Goal: Information Seeking & Learning: Learn about a topic

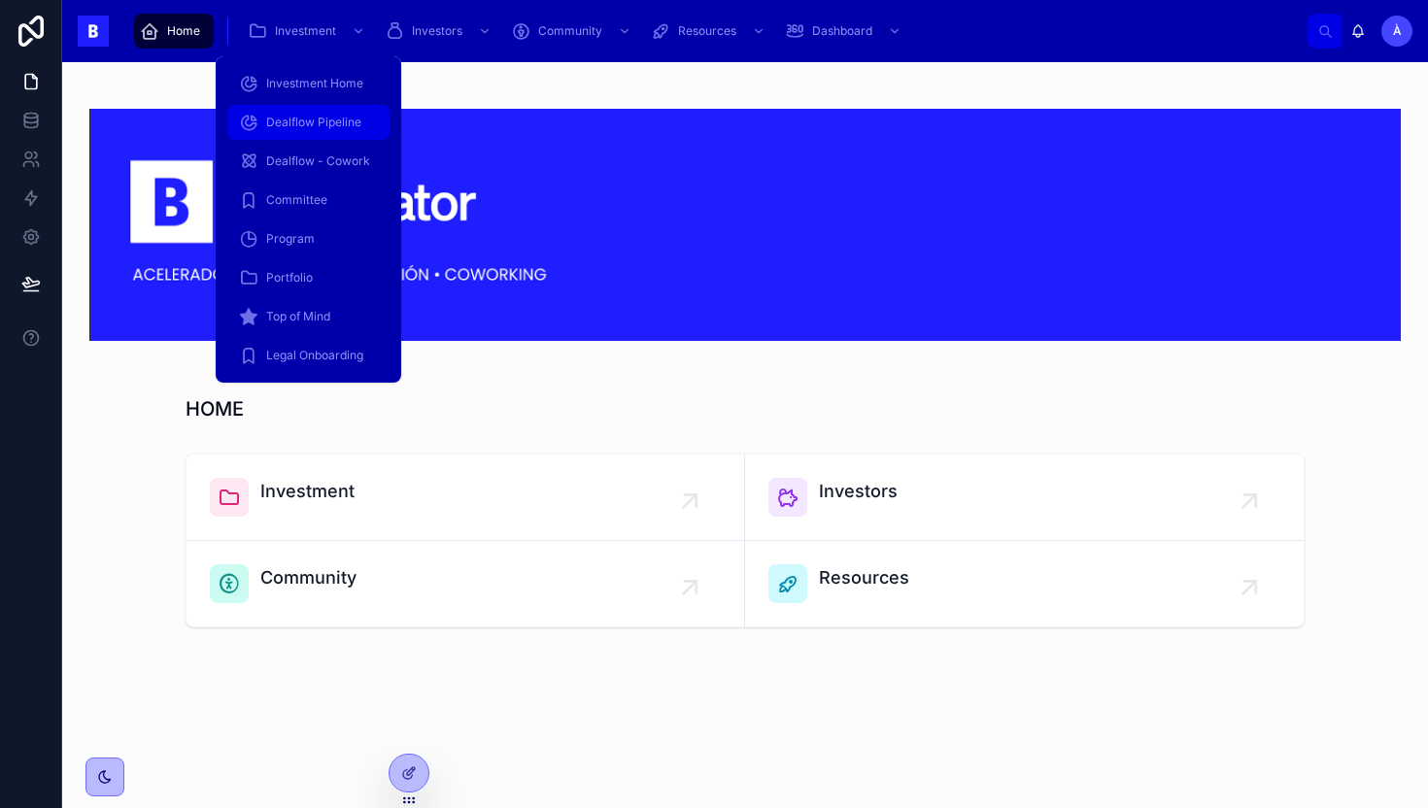
click at [313, 111] on div "Dealflow Pipeline" at bounding box center [308, 122] width 139 height 31
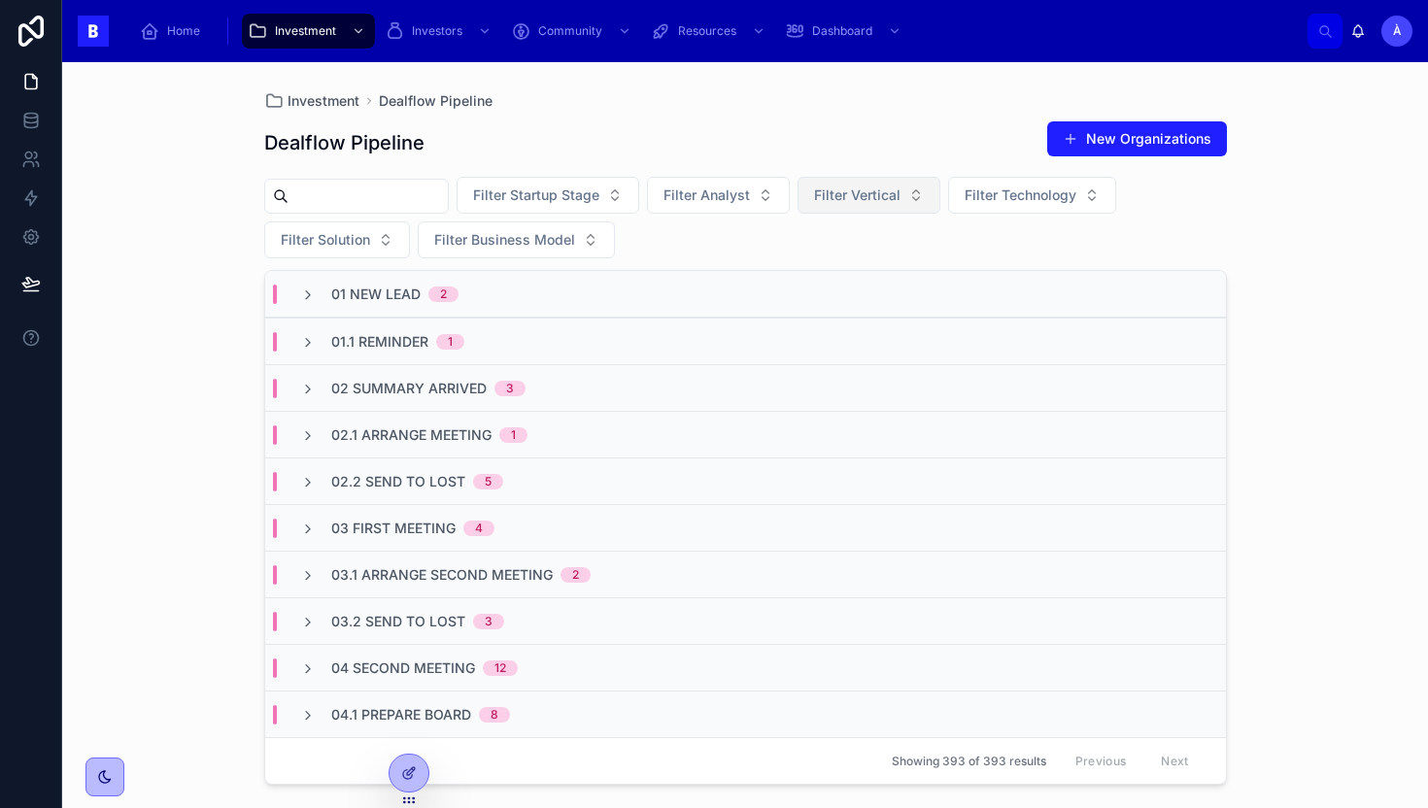
click at [871, 202] on span "Filter Vertical" at bounding box center [857, 195] width 86 height 19
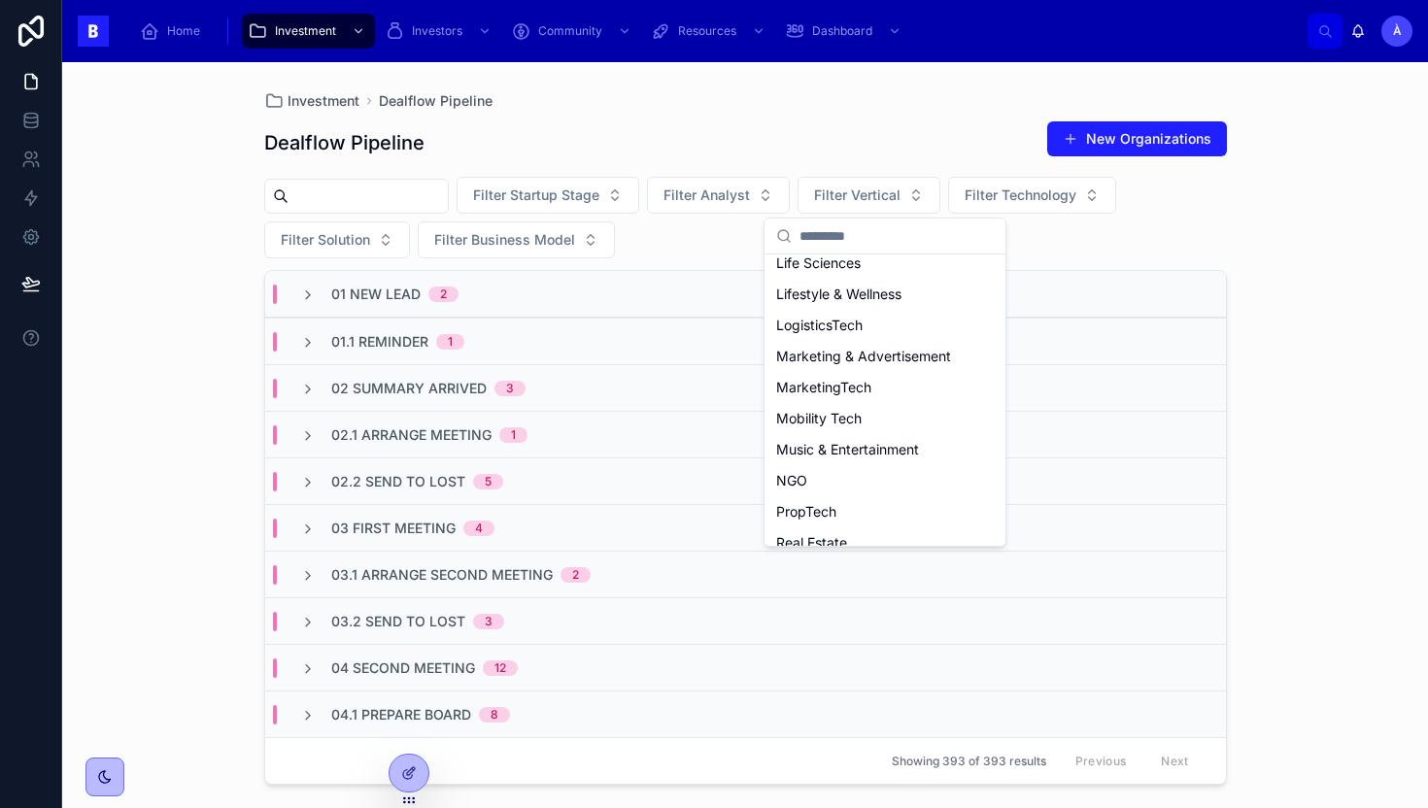
scroll to position [1039, 0]
click at [828, 417] on div "Mobility Tech" at bounding box center [884, 415] width 233 height 31
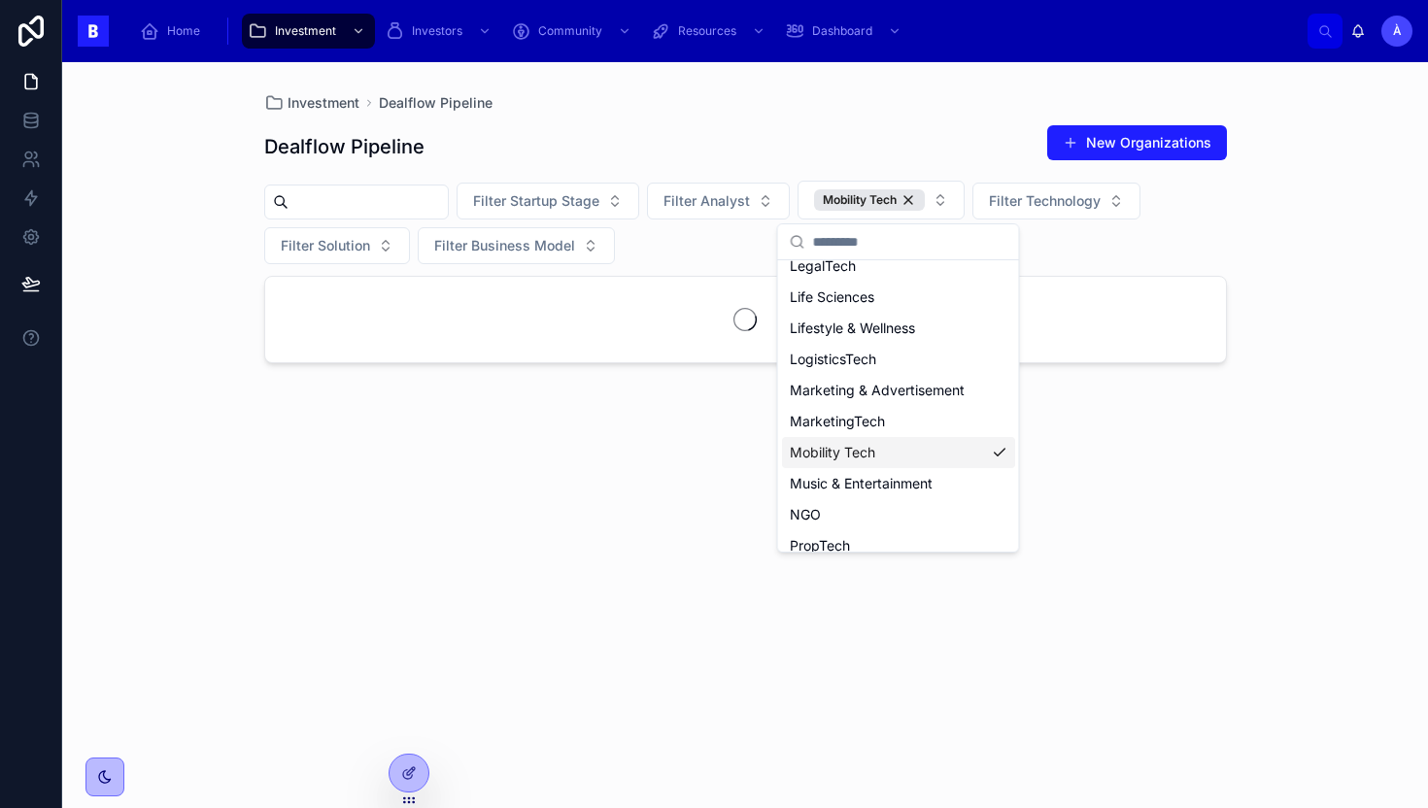
scroll to position [1070, 0]
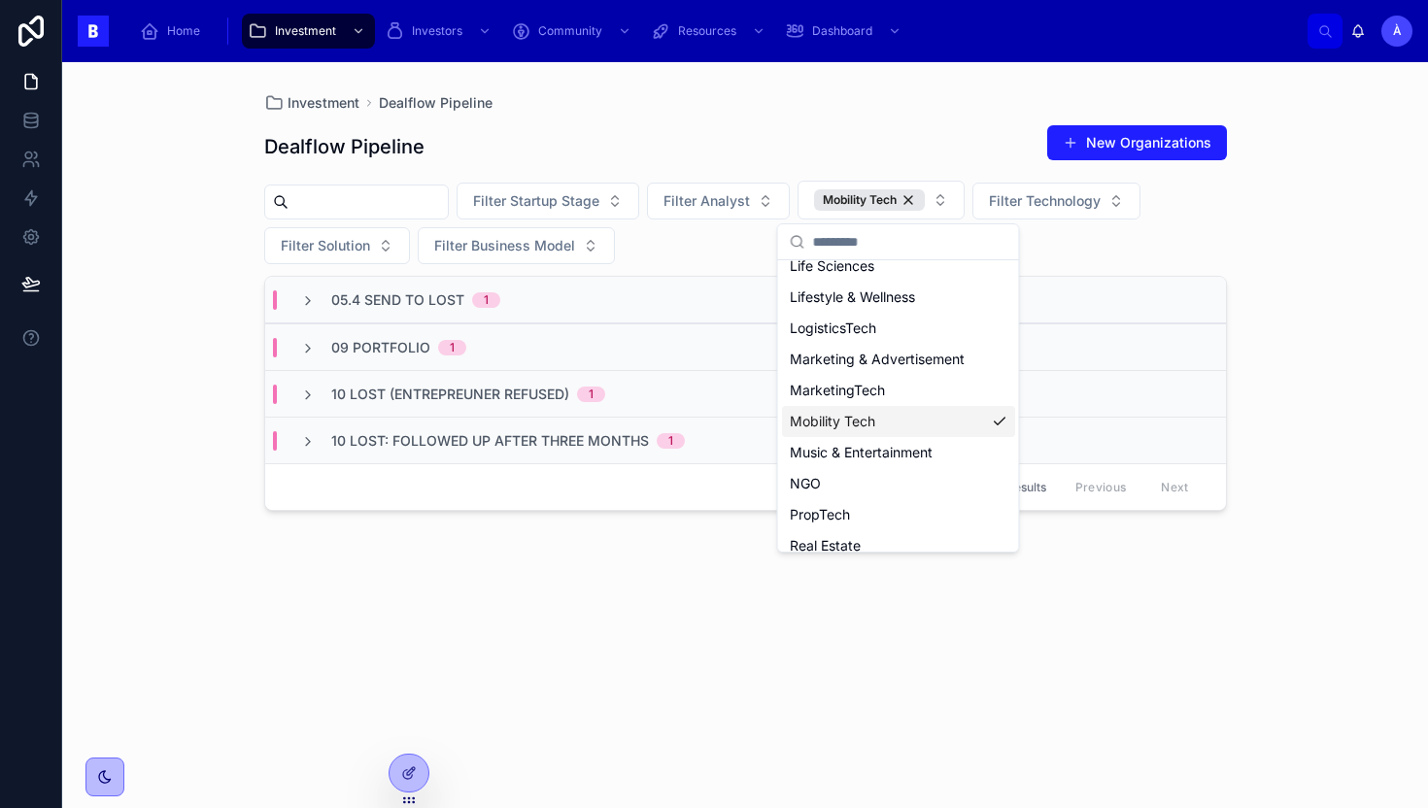
click at [521, 310] on div "05.4 Send to Lost 1" at bounding box center [745, 300] width 961 height 47
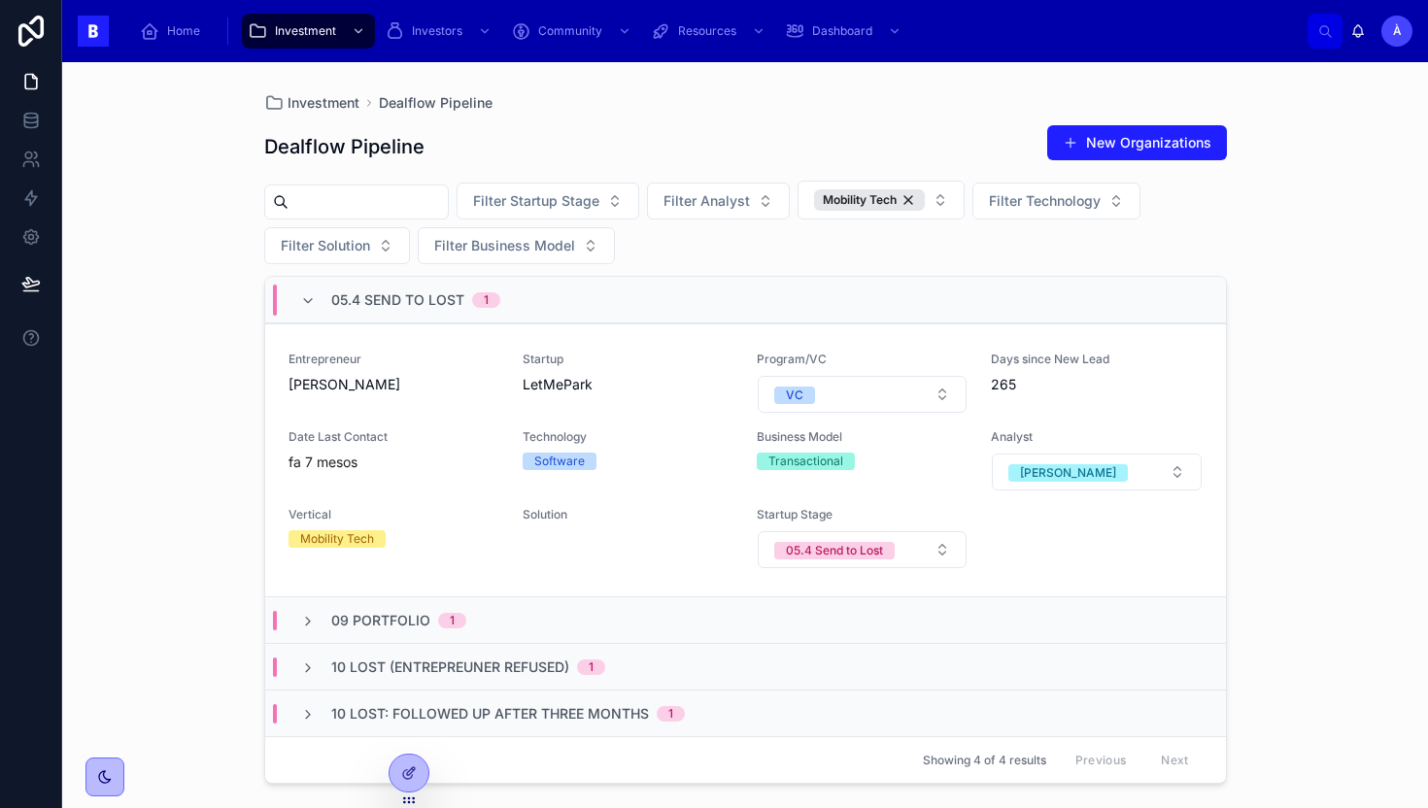
click at [521, 310] on div "05.4 Send to Lost 1" at bounding box center [400, 300] width 247 height 31
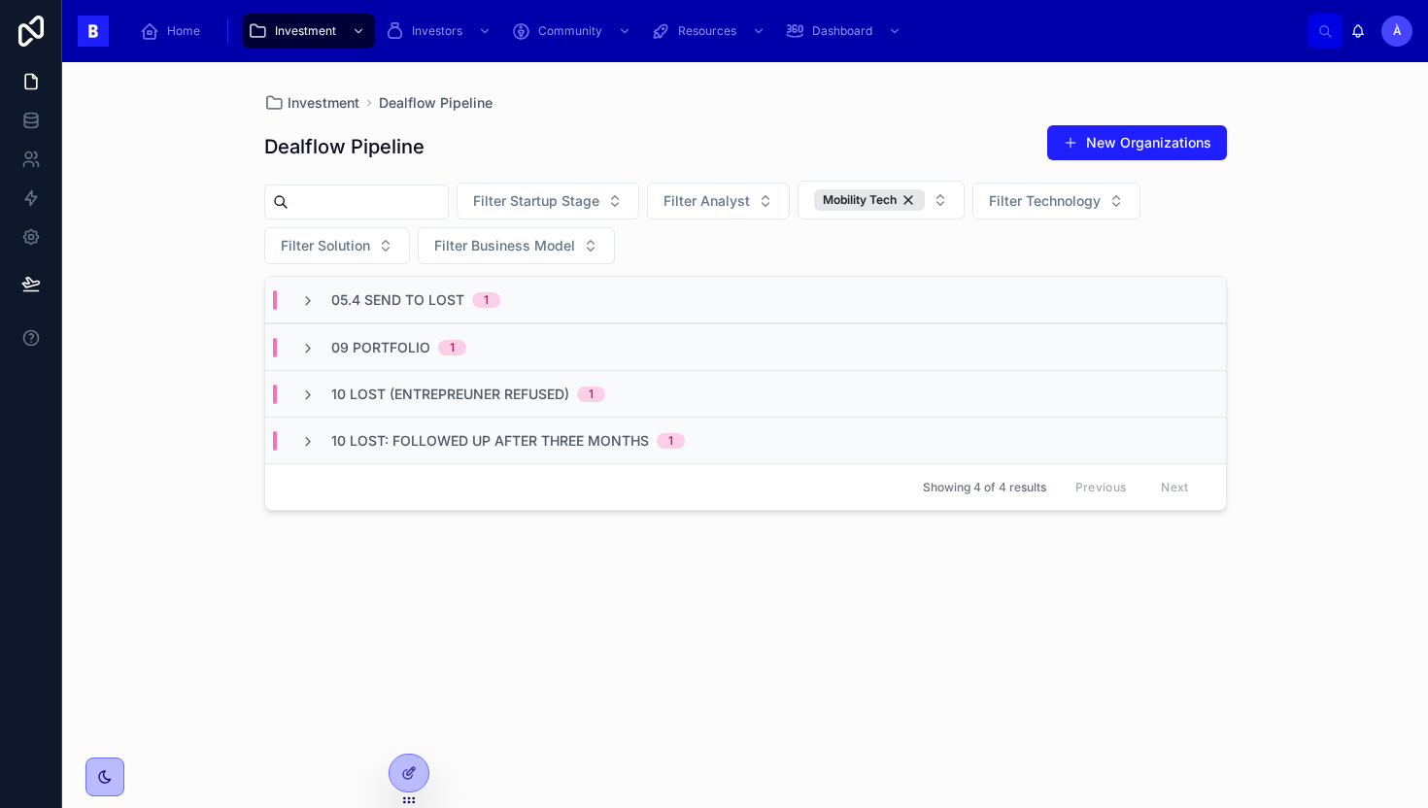
click at [499, 345] on div "09 Portfolio 1" at bounding box center [745, 346] width 961 height 47
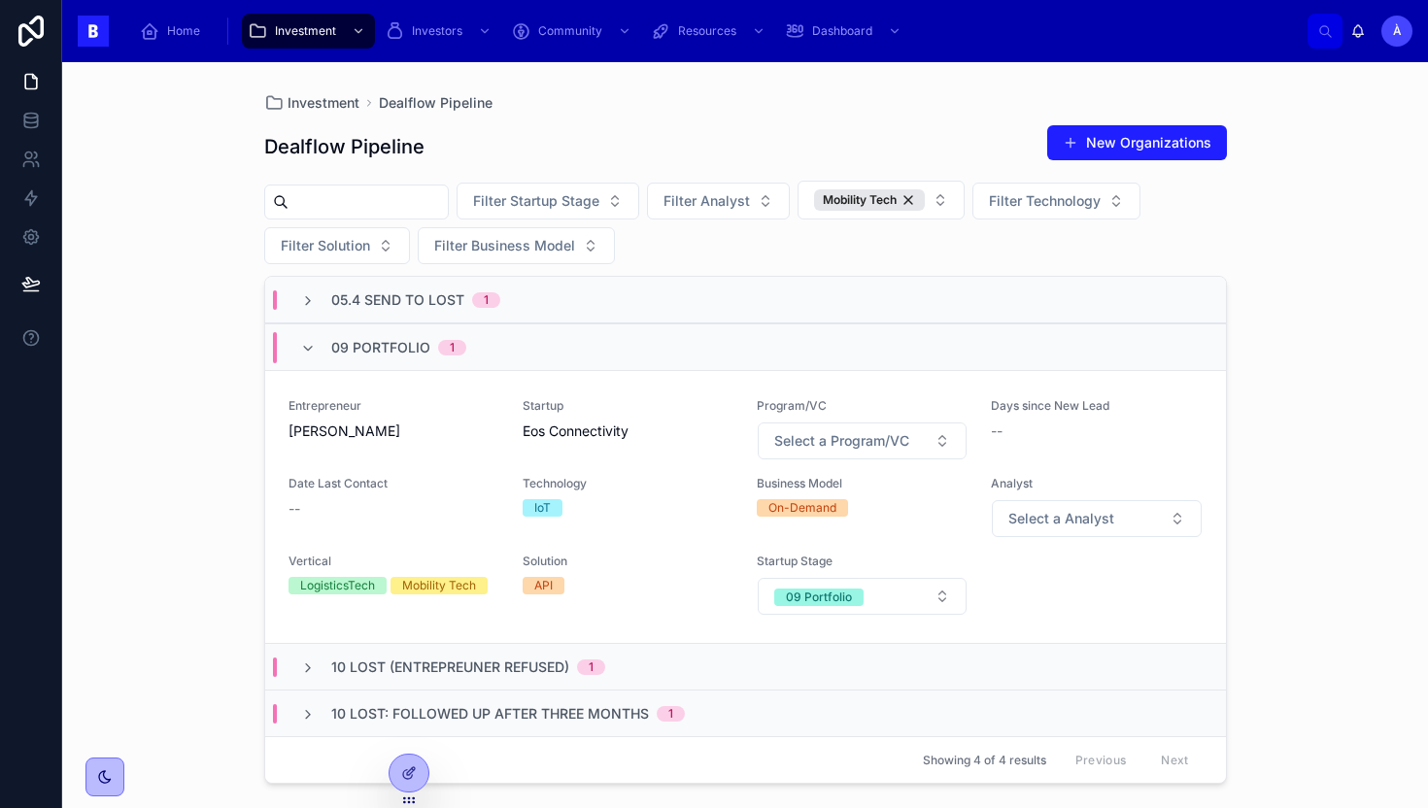
click at [495, 354] on div "09 Portfolio 1" at bounding box center [745, 346] width 961 height 47
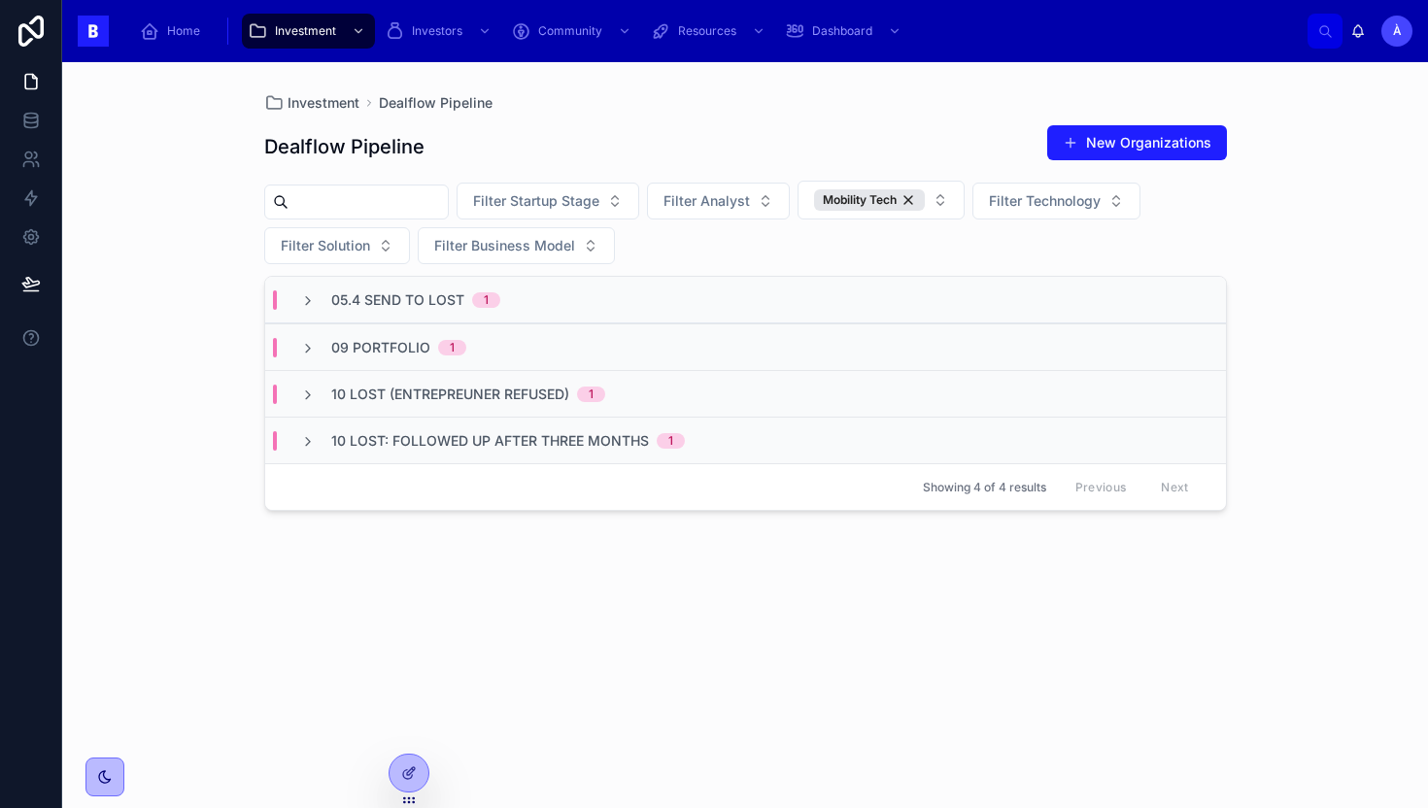
click at [489, 394] on span "10 Lost (Entrepreuner Refused)" at bounding box center [450, 394] width 238 height 19
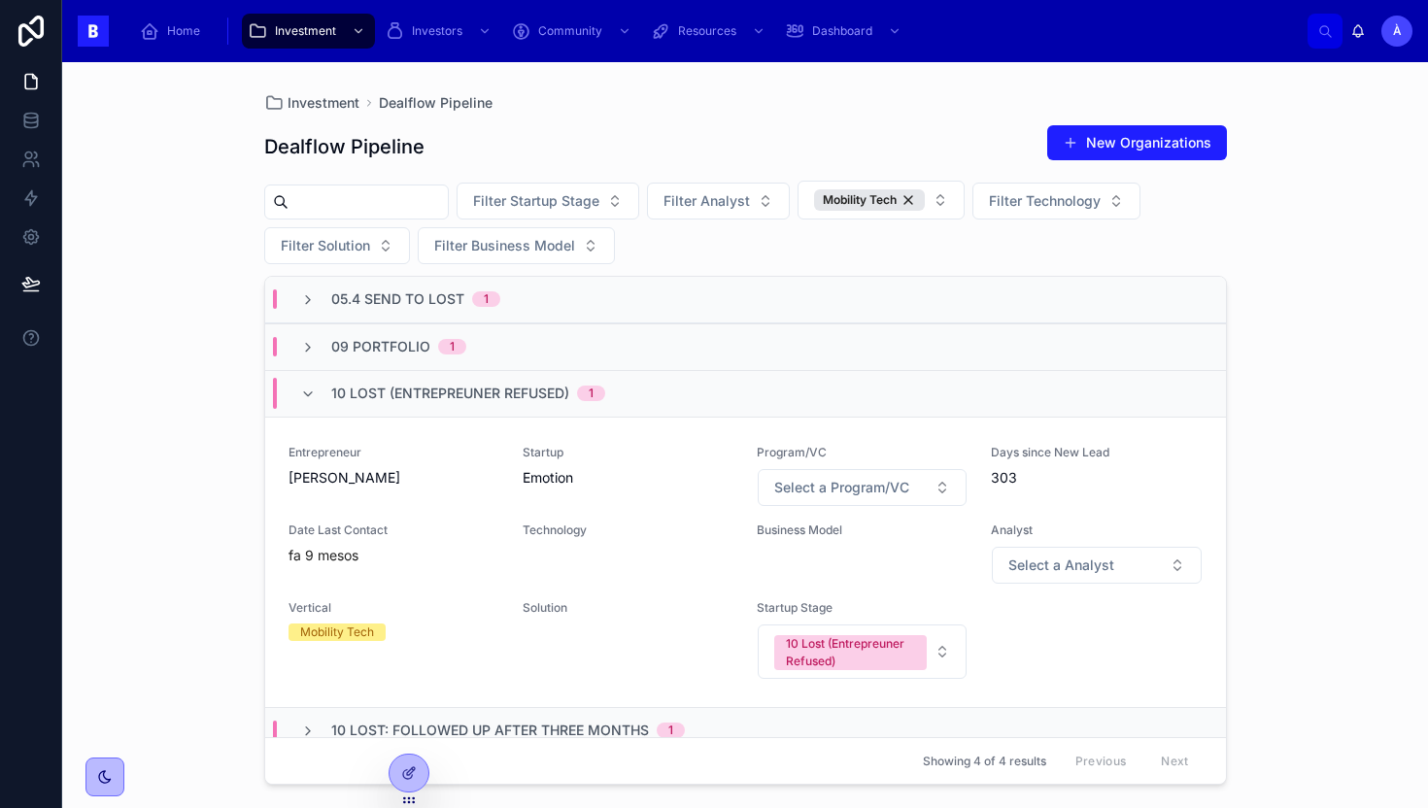
click at [489, 394] on span "10 Lost (Entrepreuner Refused)" at bounding box center [450, 393] width 238 height 19
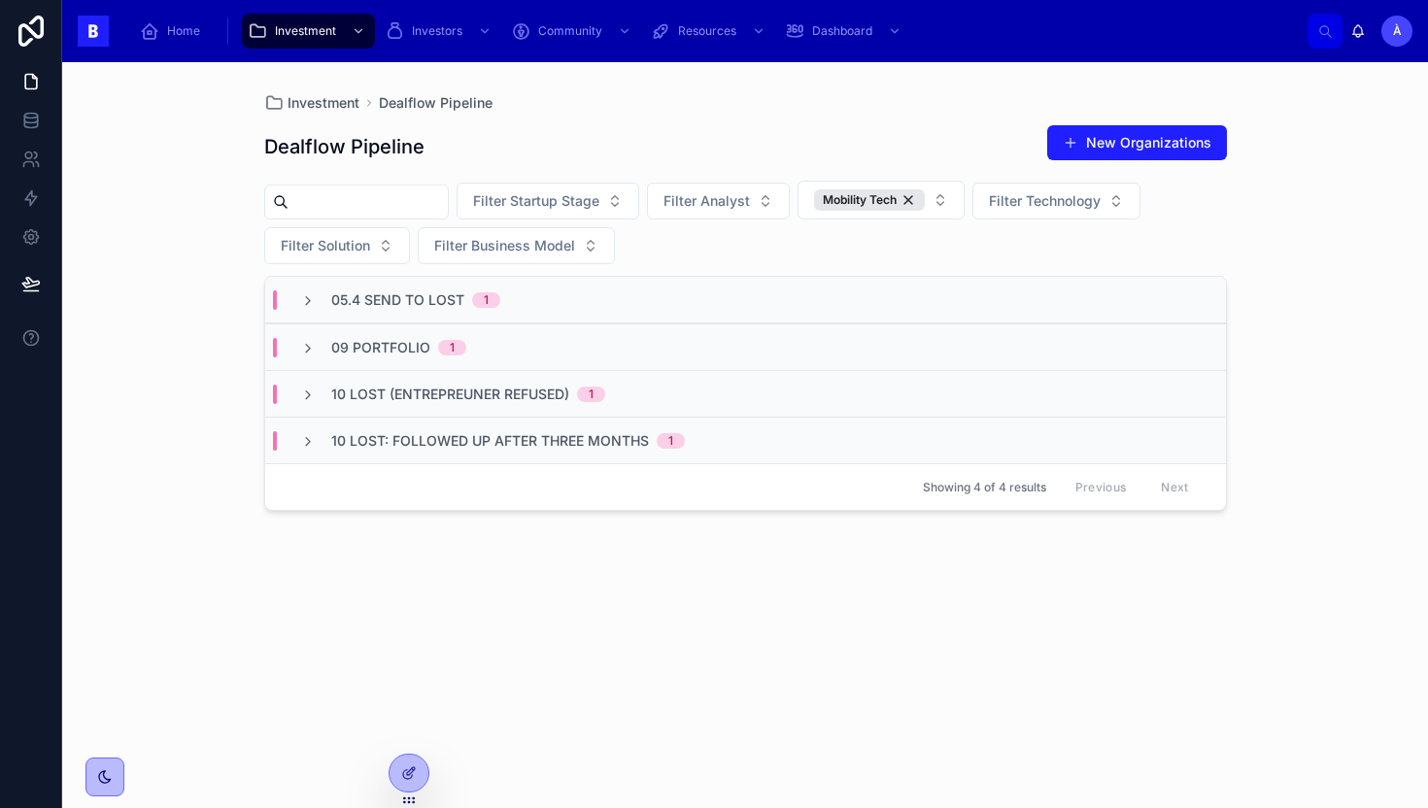
click at [482, 443] on span "10 Lost: Followed up after three months" at bounding box center [490, 440] width 318 height 19
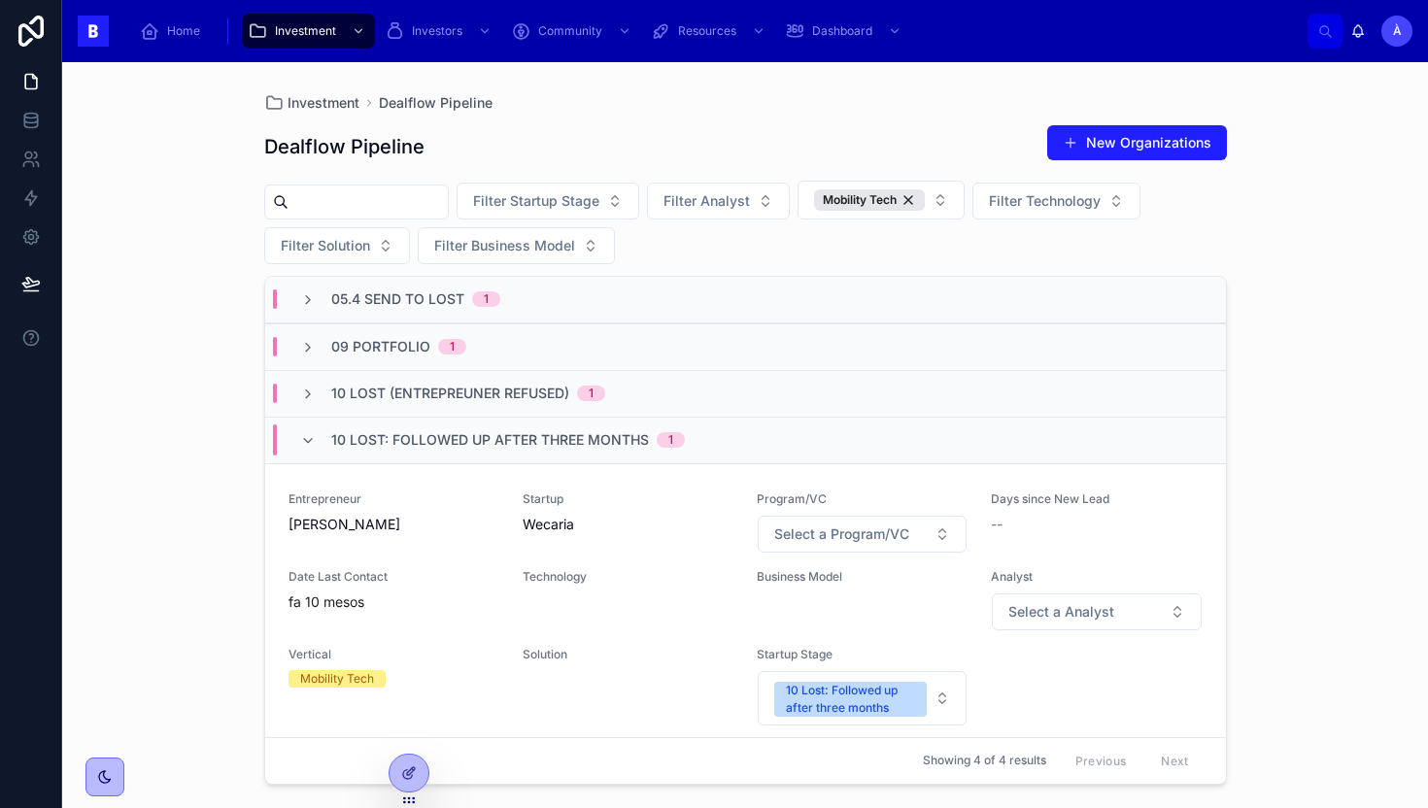
click at [482, 443] on span "10 Lost: Followed up after three months" at bounding box center [490, 439] width 318 height 19
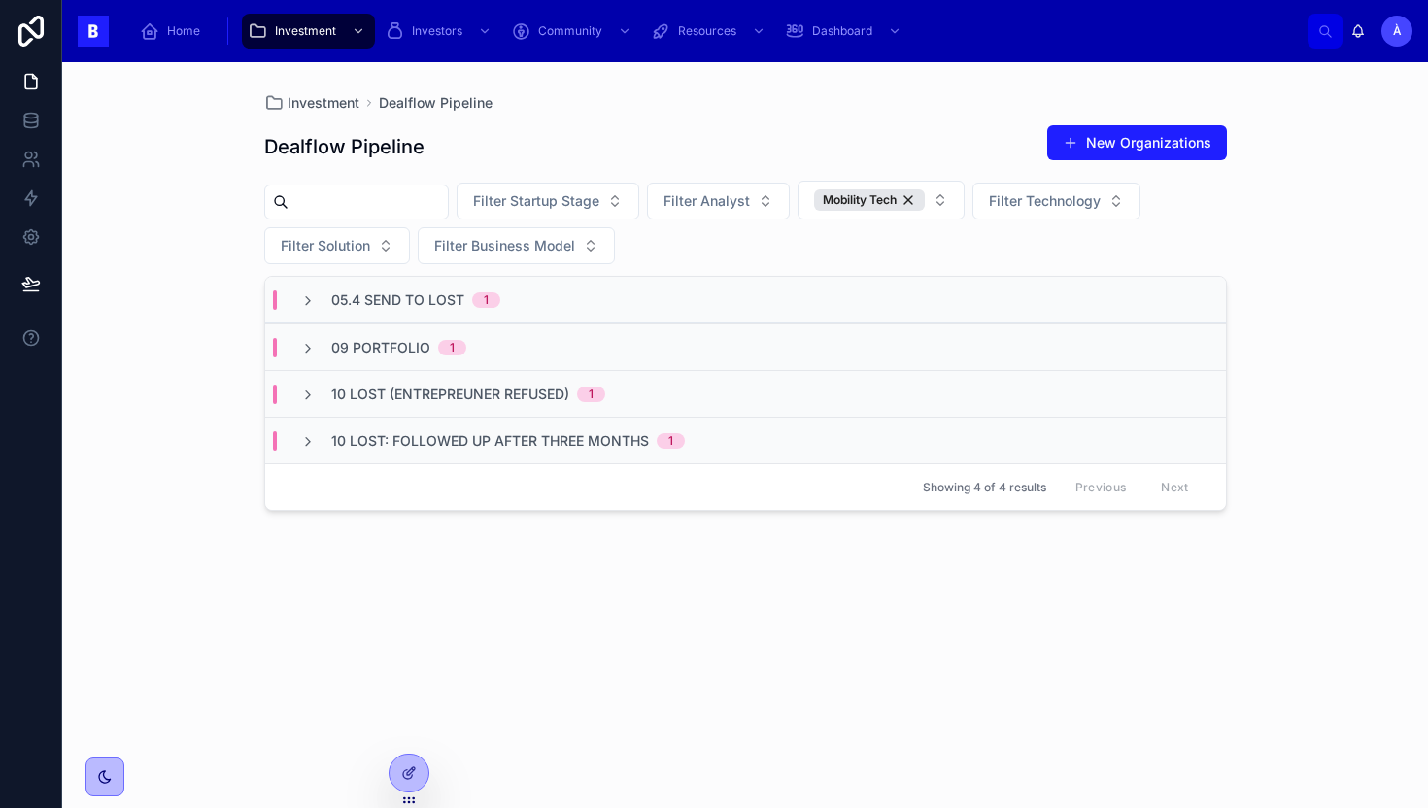
click at [478, 353] on div "09 Portfolio 1" at bounding box center [383, 347] width 213 height 19
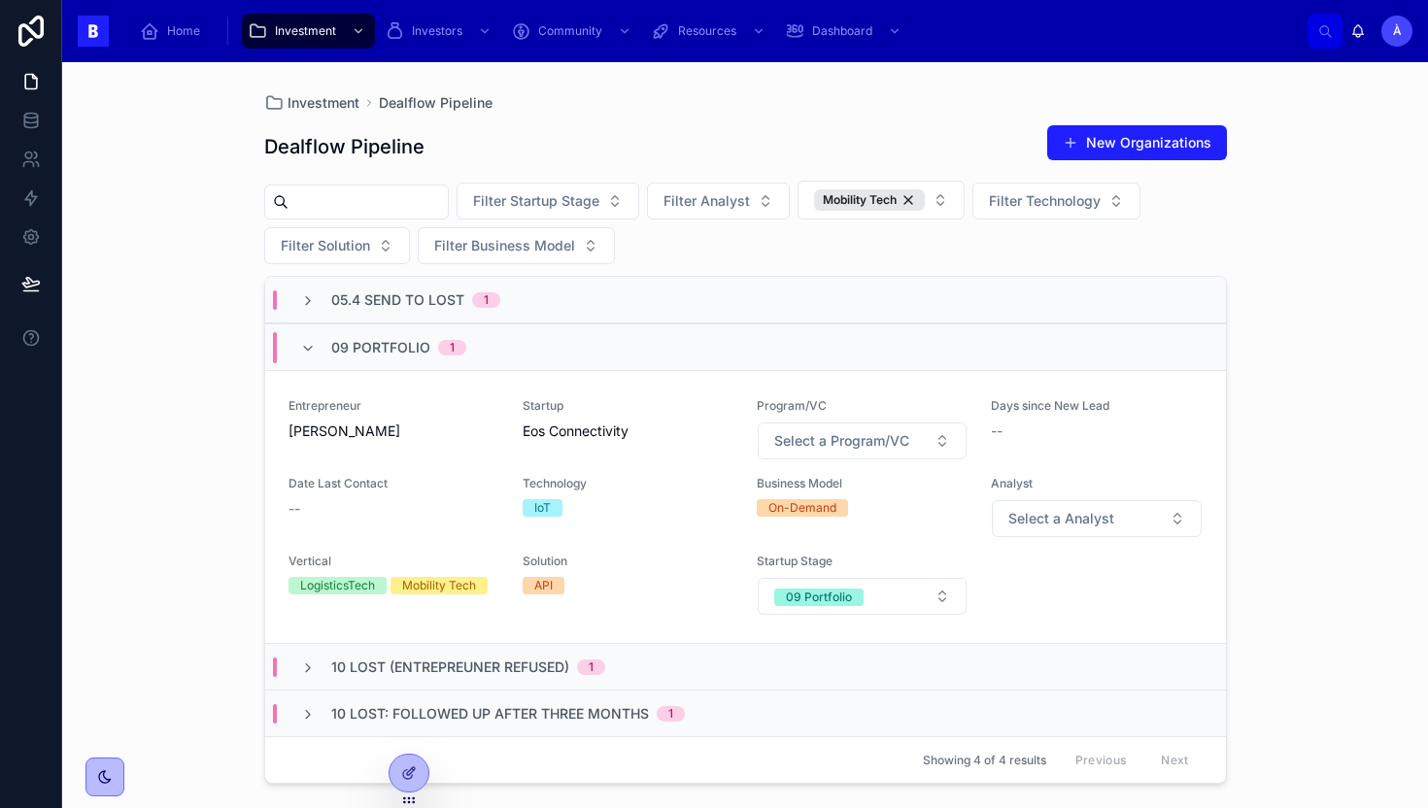
click at [486, 342] on div "09 Portfolio 1" at bounding box center [383, 347] width 213 height 31
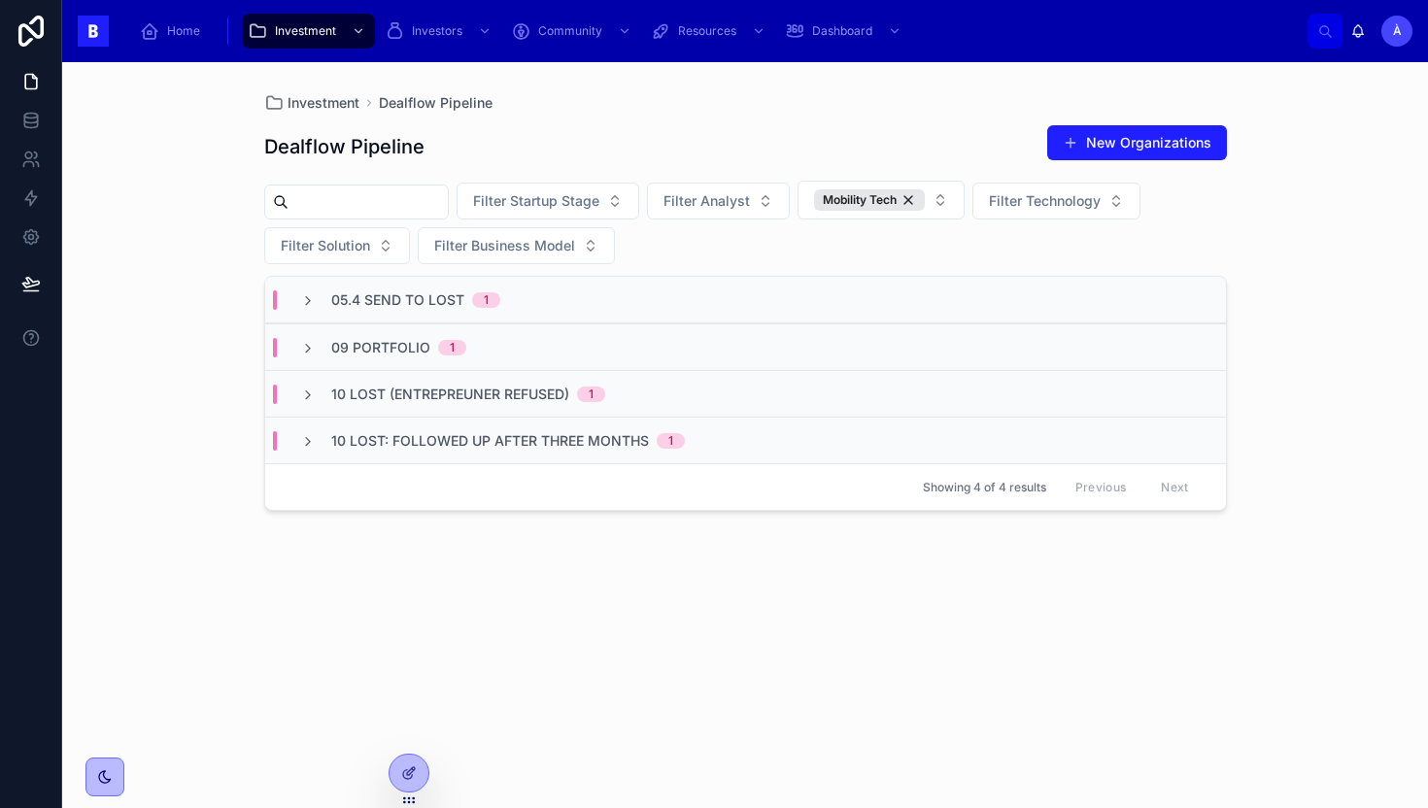
click at [483, 346] on div "09 Portfolio 1" at bounding box center [383, 347] width 213 height 19
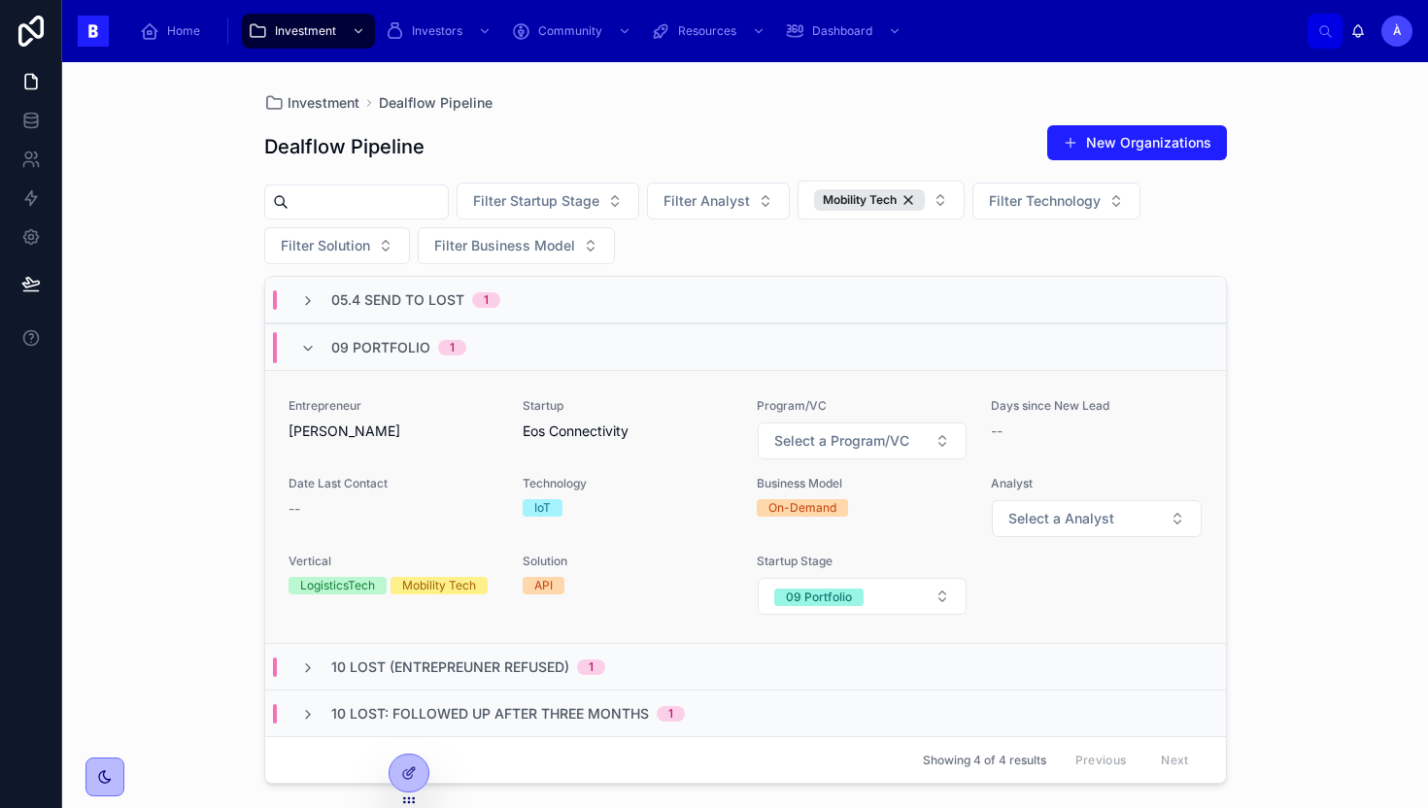
click at [487, 433] on span "[PERSON_NAME]" at bounding box center [393, 431] width 211 height 19
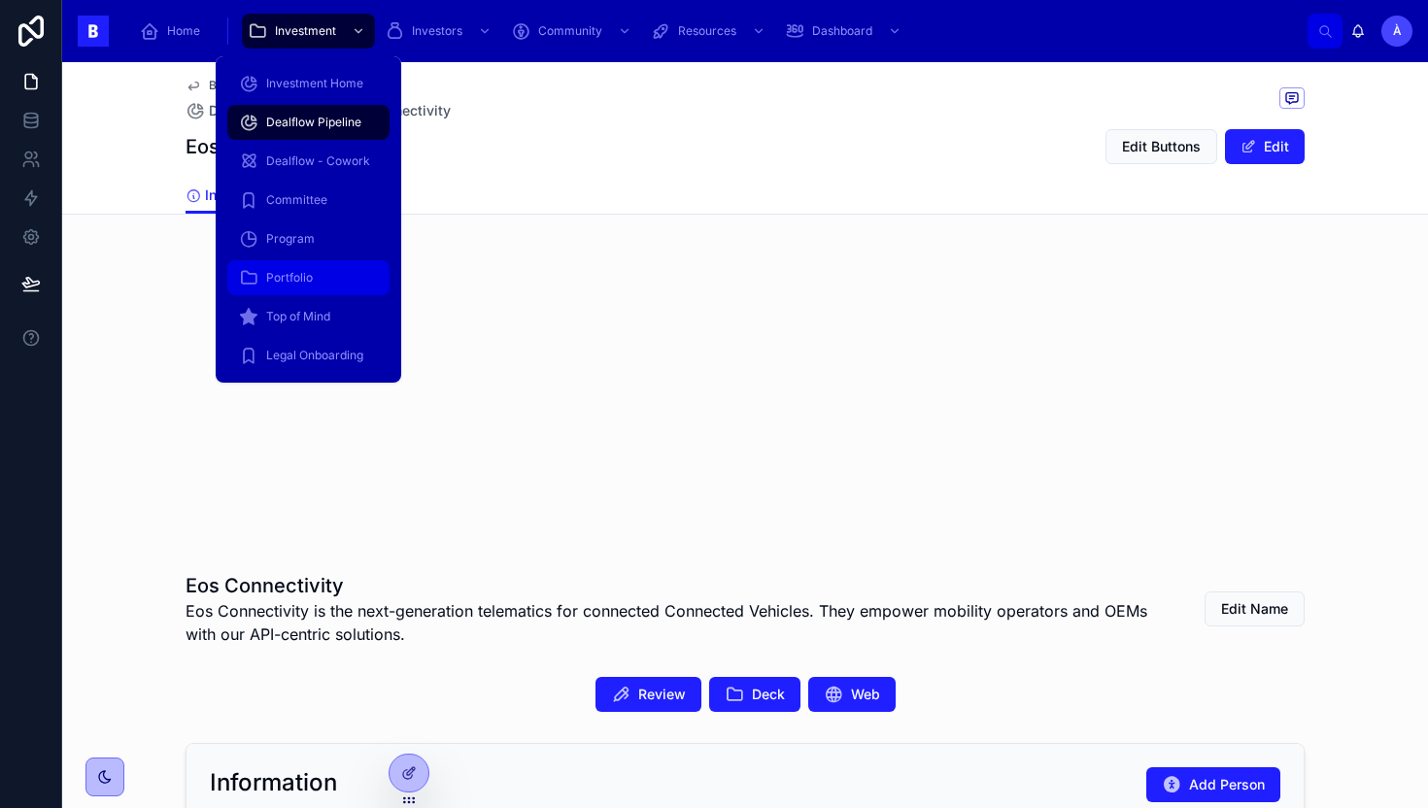
click at [287, 275] on span "Portfolio" at bounding box center [289, 278] width 47 height 16
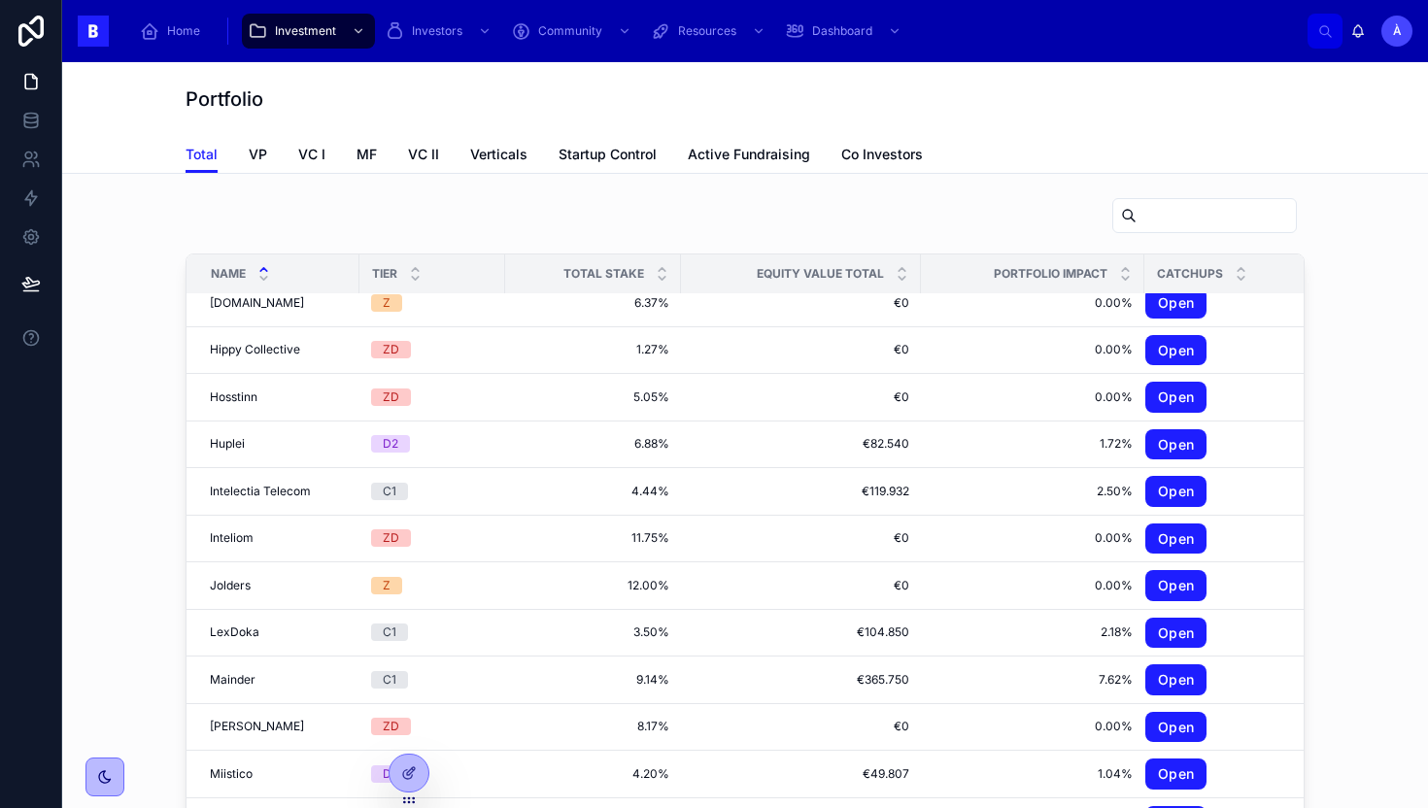
scroll to position [1446, 0]
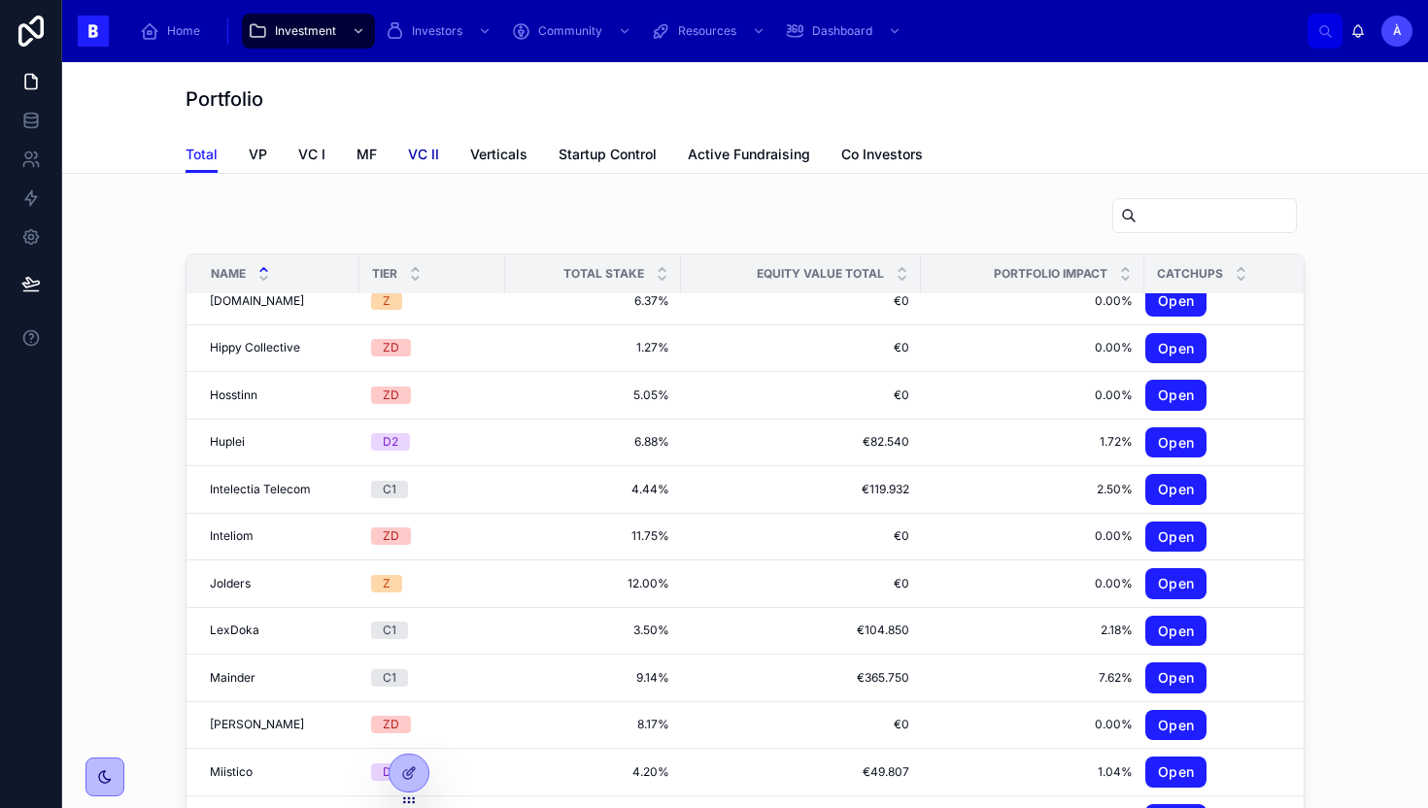
click at [433, 161] on span "VC II" at bounding box center [423, 154] width 31 height 19
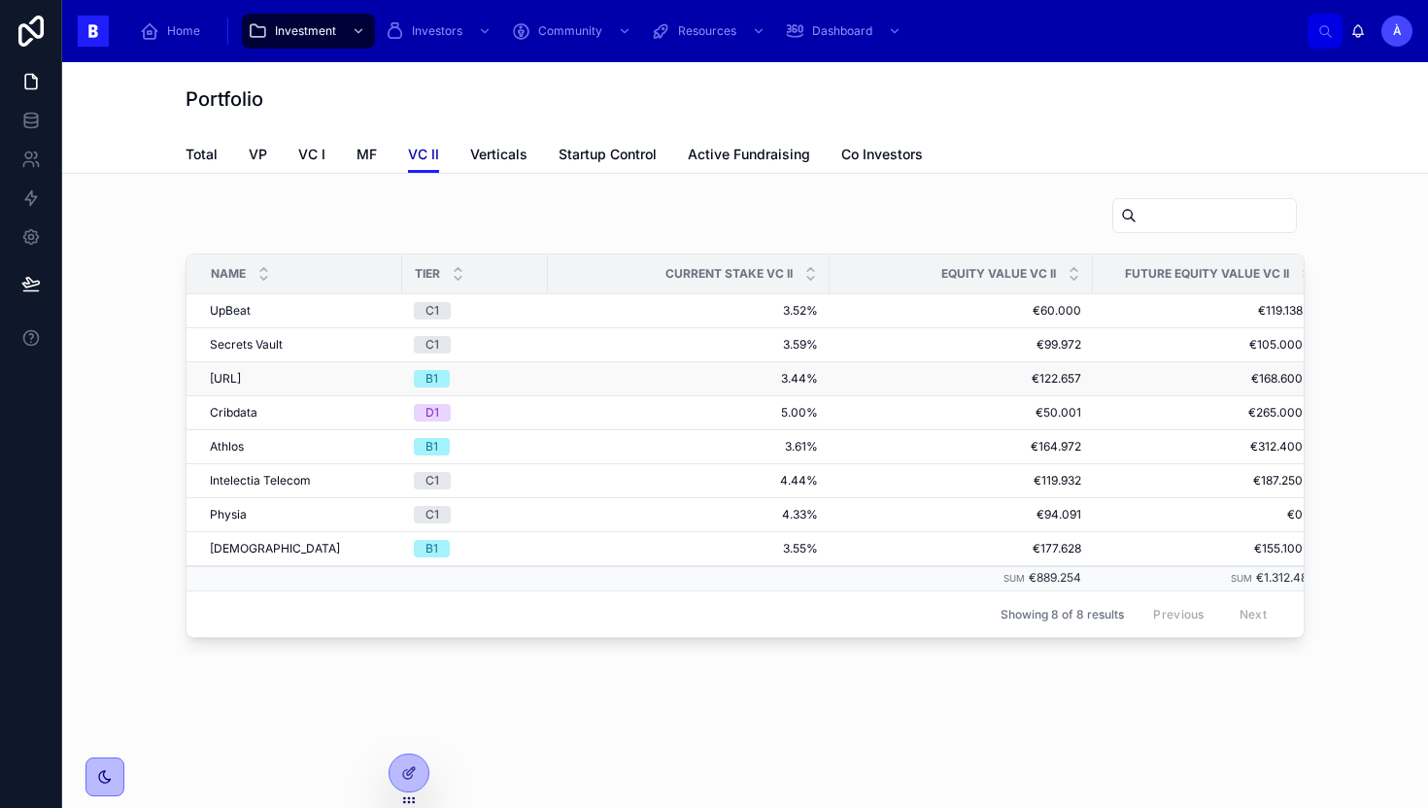
scroll to position [0, 24]
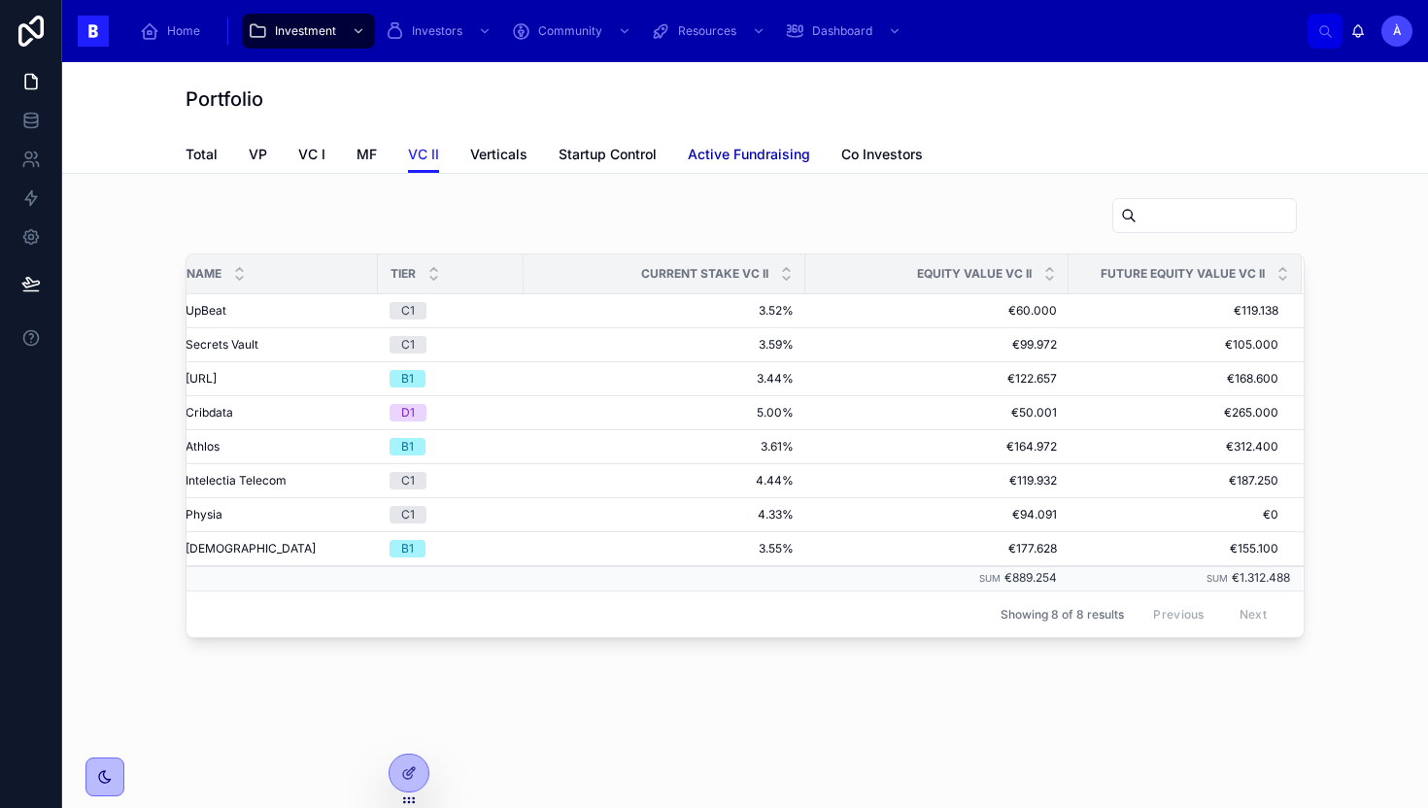
click at [748, 152] on span "Active Fundraising" at bounding box center [749, 154] width 122 height 19
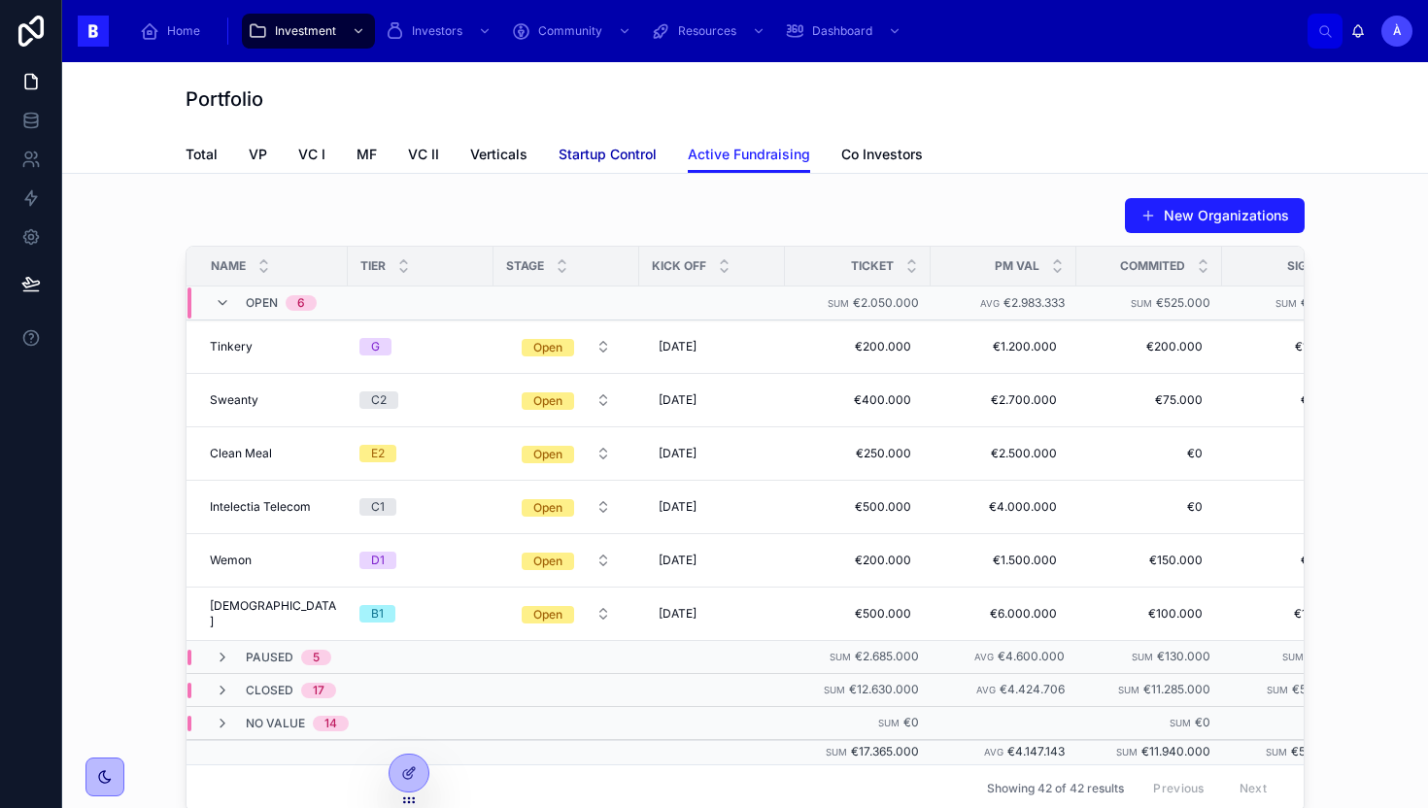
click at [622, 156] on span "Startup Control" at bounding box center [607, 154] width 98 height 19
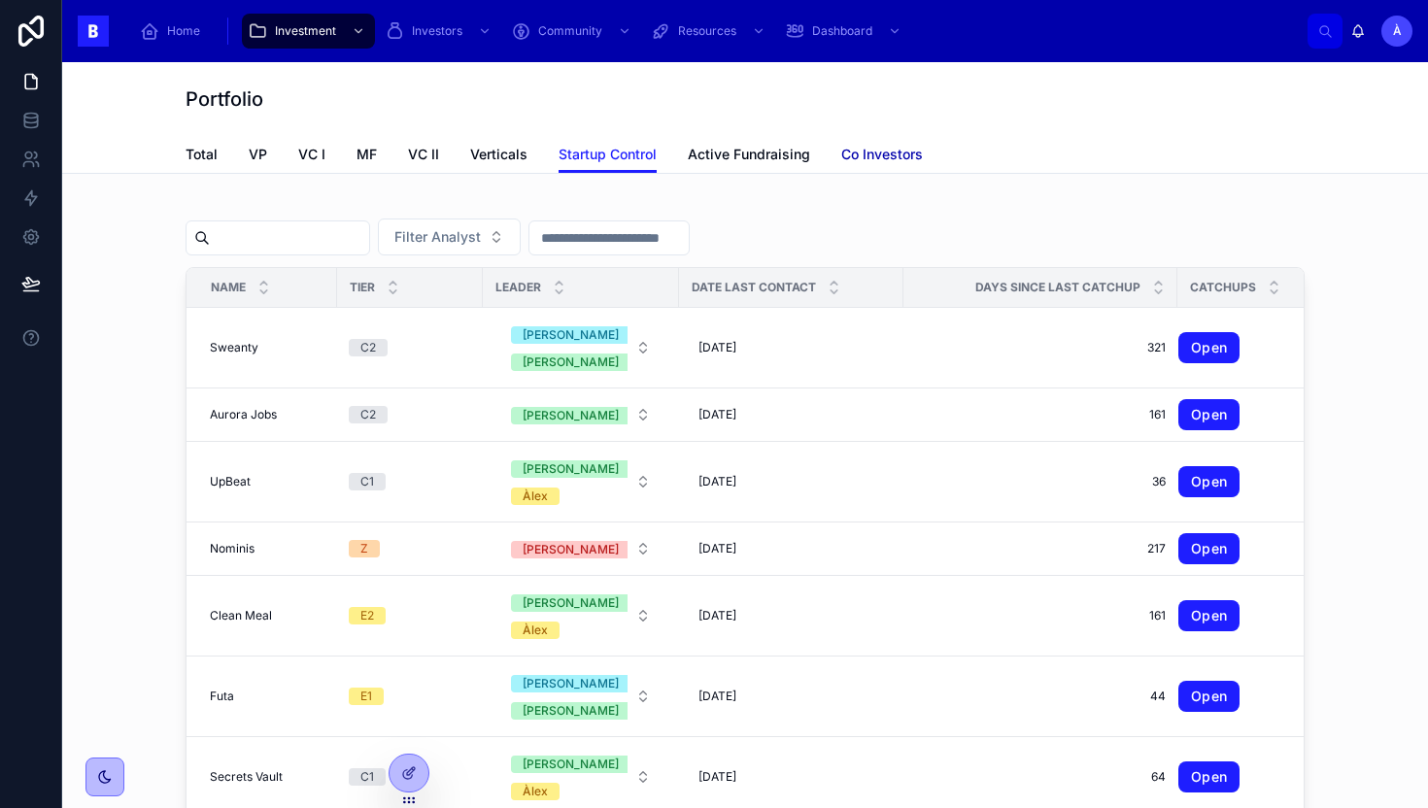
click at [897, 157] on span "Co Investors" at bounding box center [882, 154] width 82 height 19
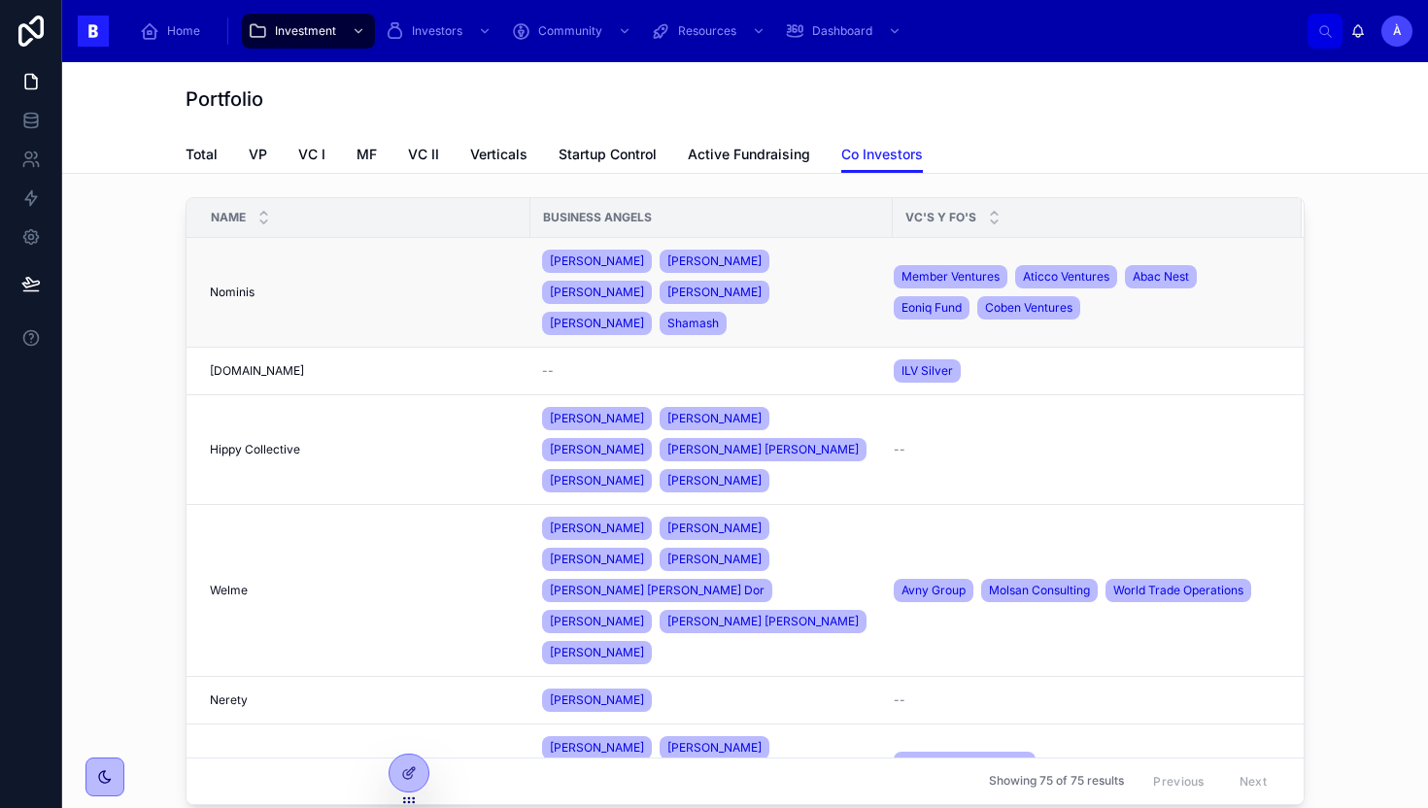
click at [481, 288] on td "Nominis Nominis" at bounding box center [358, 293] width 344 height 110
click at [382, 287] on td "Nominis Nominis" at bounding box center [358, 293] width 344 height 110
click at [242, 285] on span "Nominis" at bounding box center [232, 293] width 45 height 16
click at [719, 316] on span "Shamash" at bounding box center [692, 324] width 51 height 16
click at [486, 150] on span "Verticals" at bounding box center [498, 154] width 57 height 19
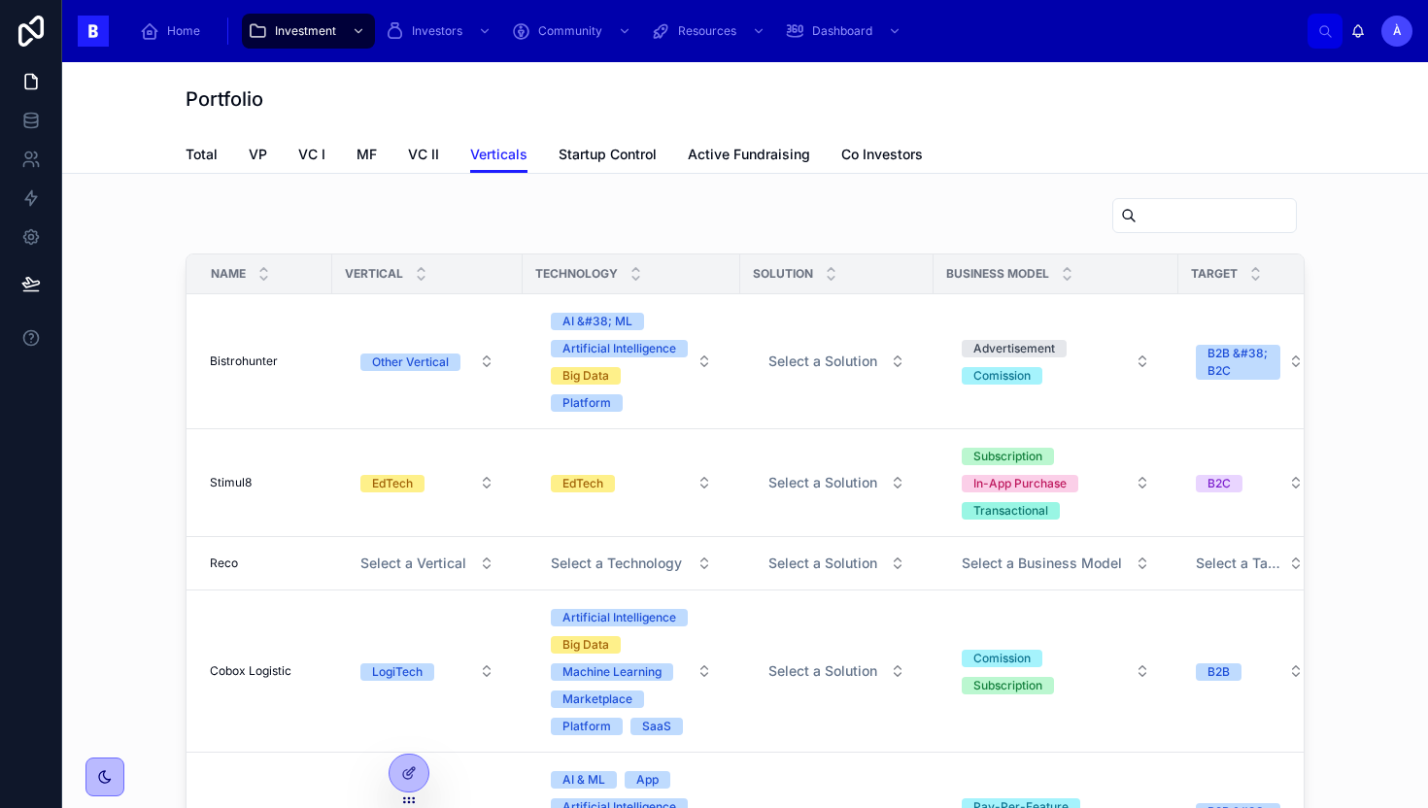
click at [184, 153] on div "Total VP VC I MF VC II Verticals Startup Control Active Fundraising Co Investors" at bounding box center [745, 154] width 1342 height 37
click at [201, 153] on span "Total" at bounding box center [202, 154] width 32 height 19
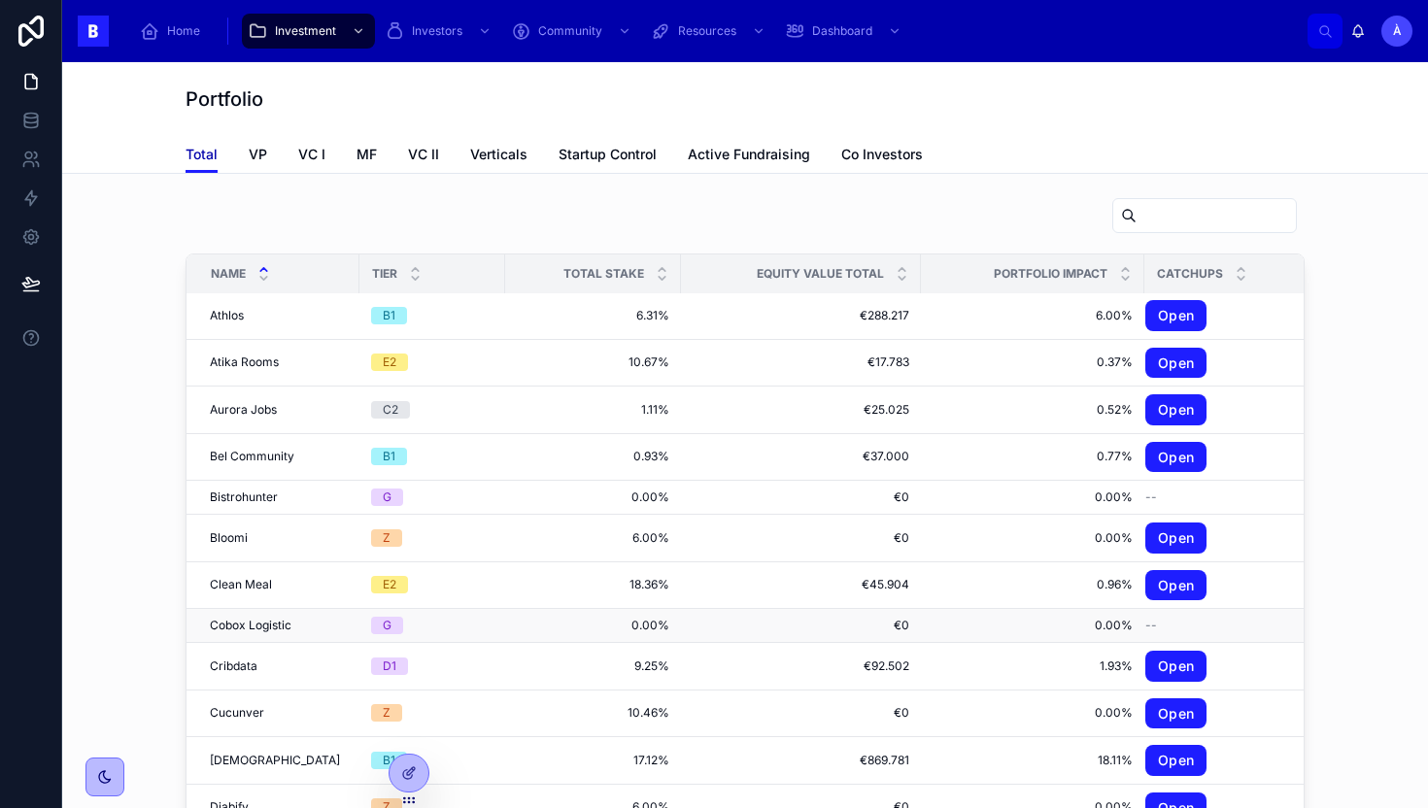
scroll to position [123, 0]
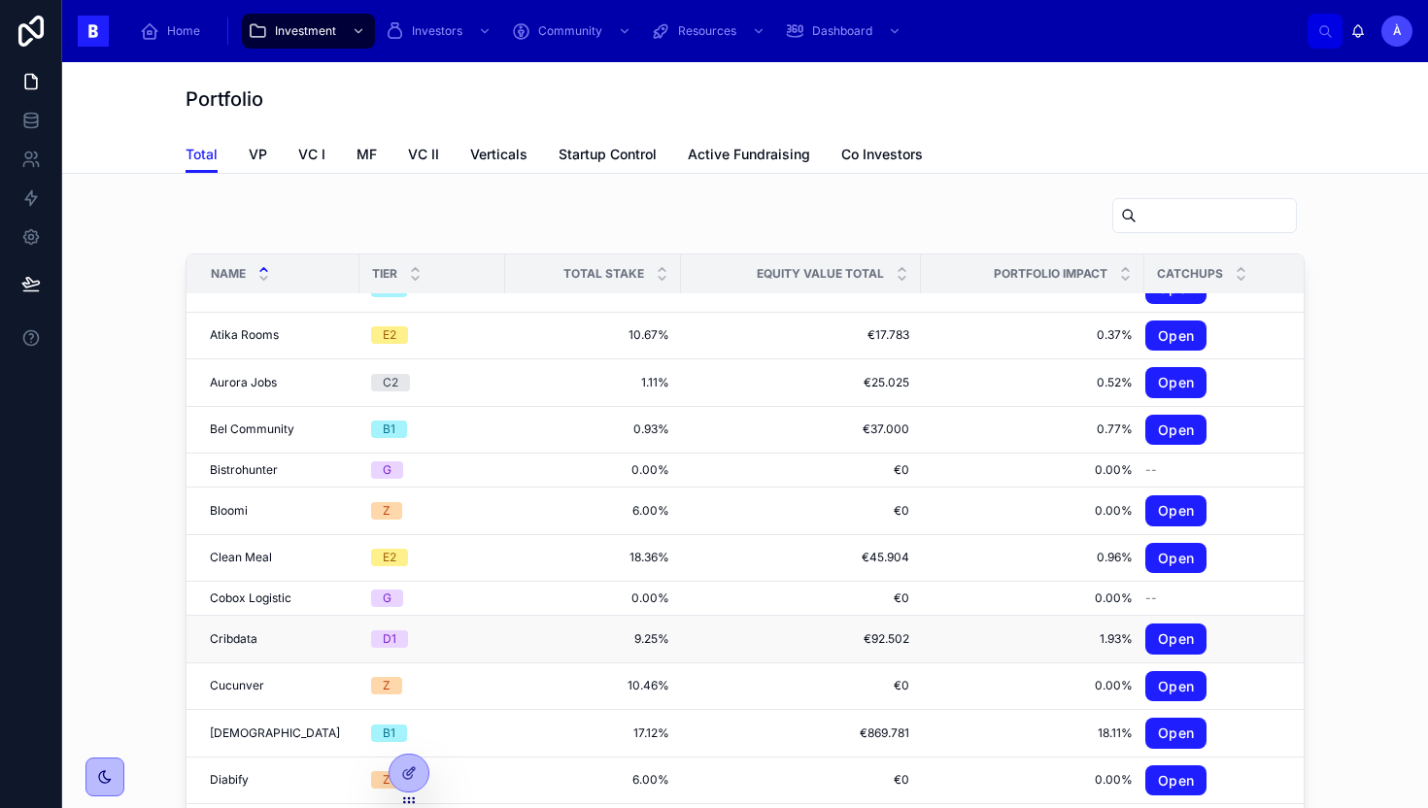
click at [251, 638] on span "Cribdata" at bounding box center [234, 639] width 48 height 16
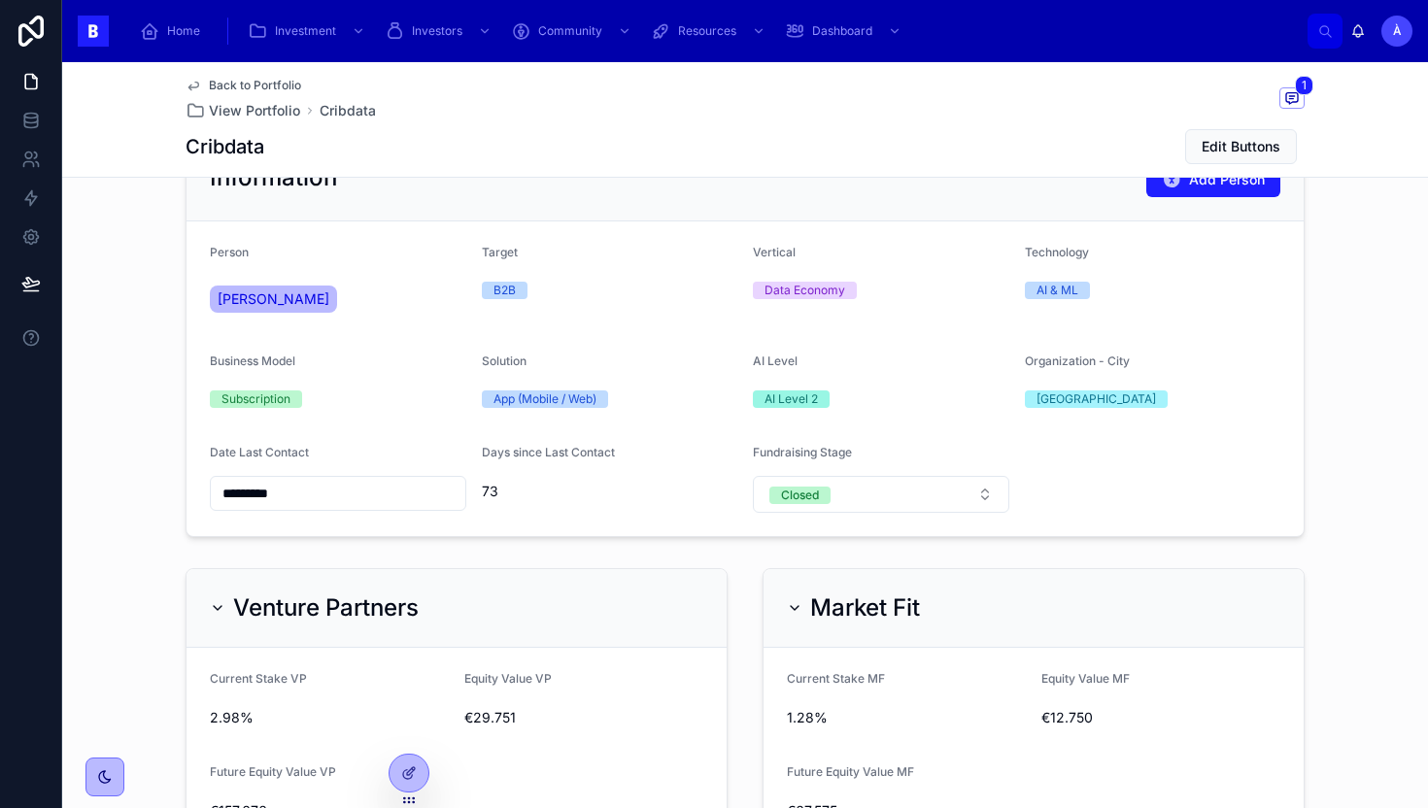
scroll to position [547, 0]
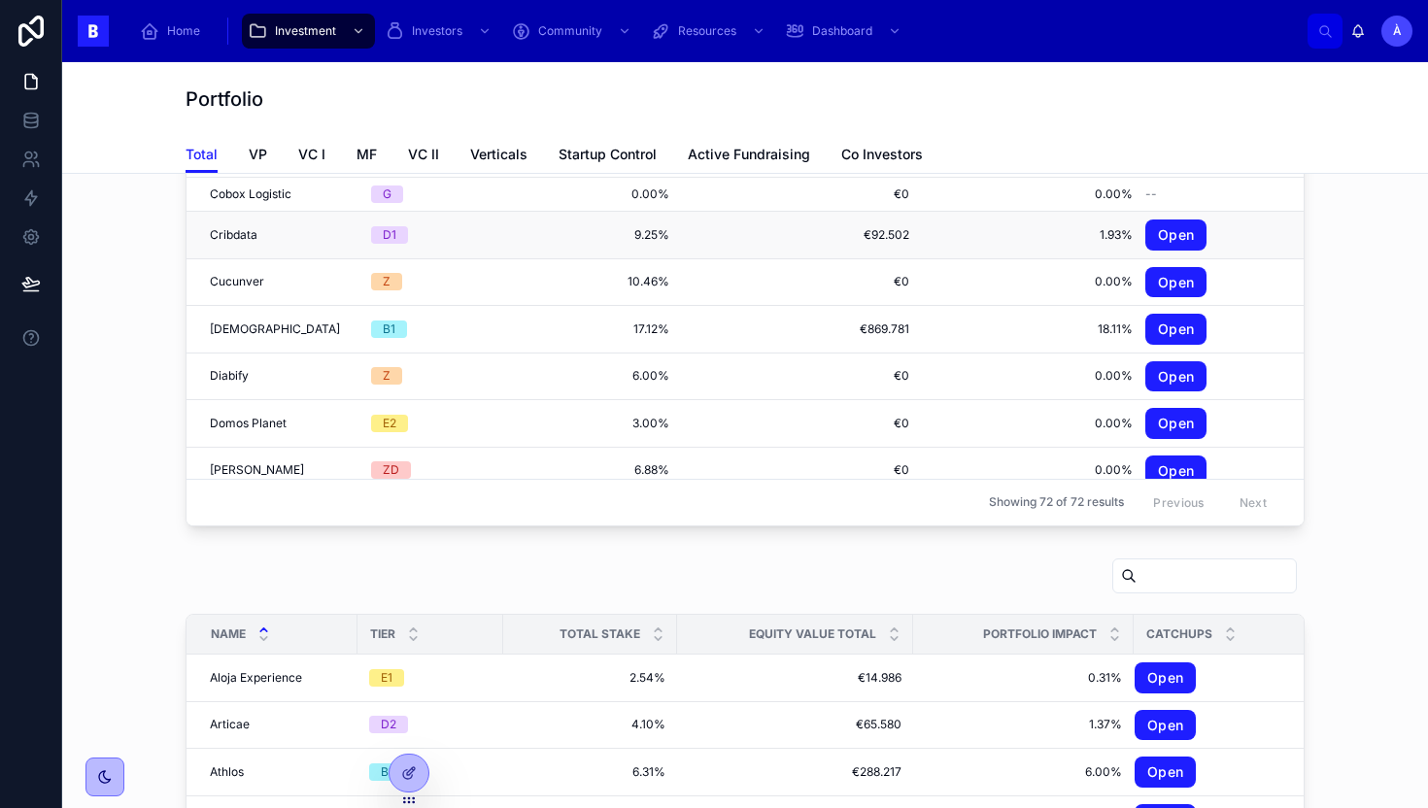
scroll to position [206, 0]
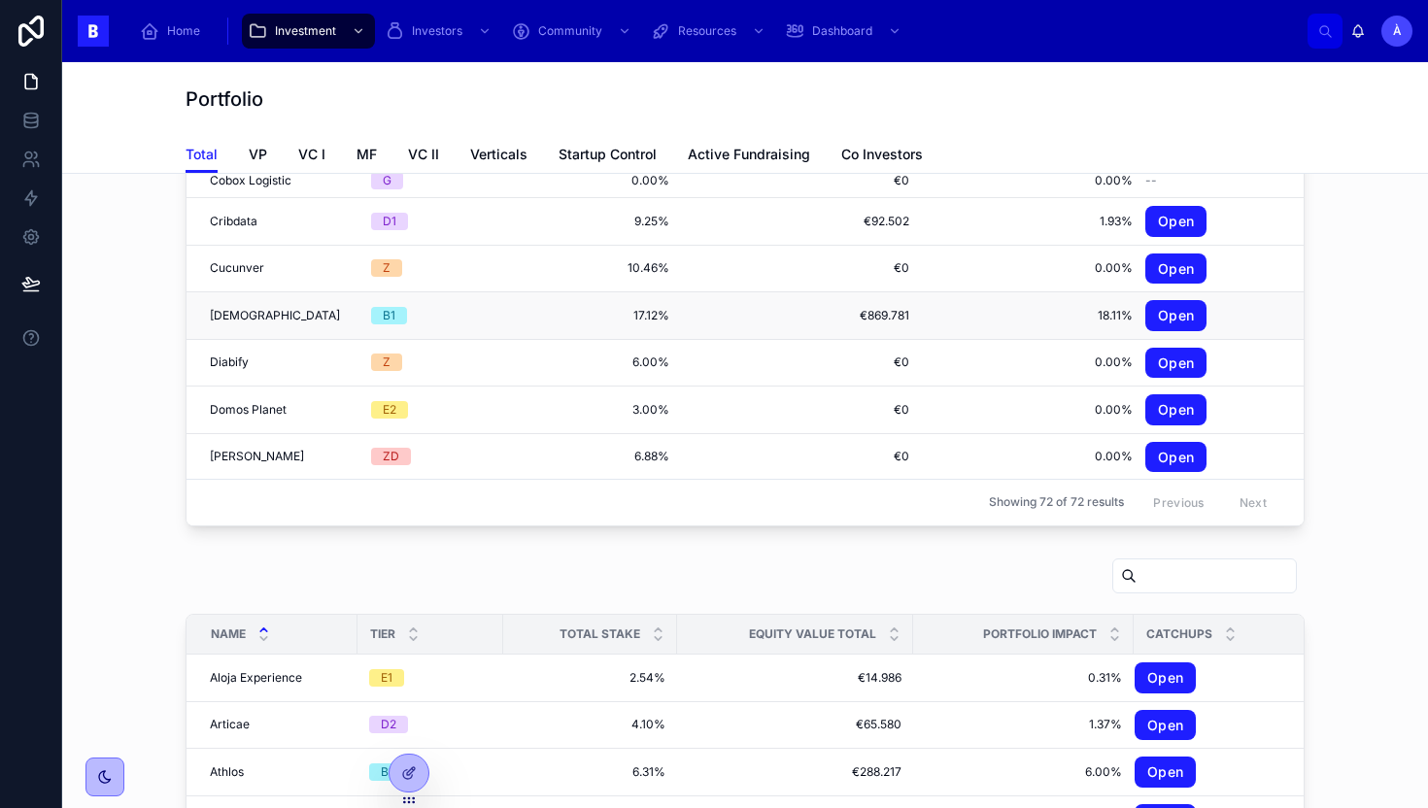
click at [276, 309] on div "[DEMOGRAPHIC_DATA] [DEMOGRAPHIC_DATA]" at bounding box center [279, 316] width 138 height 16
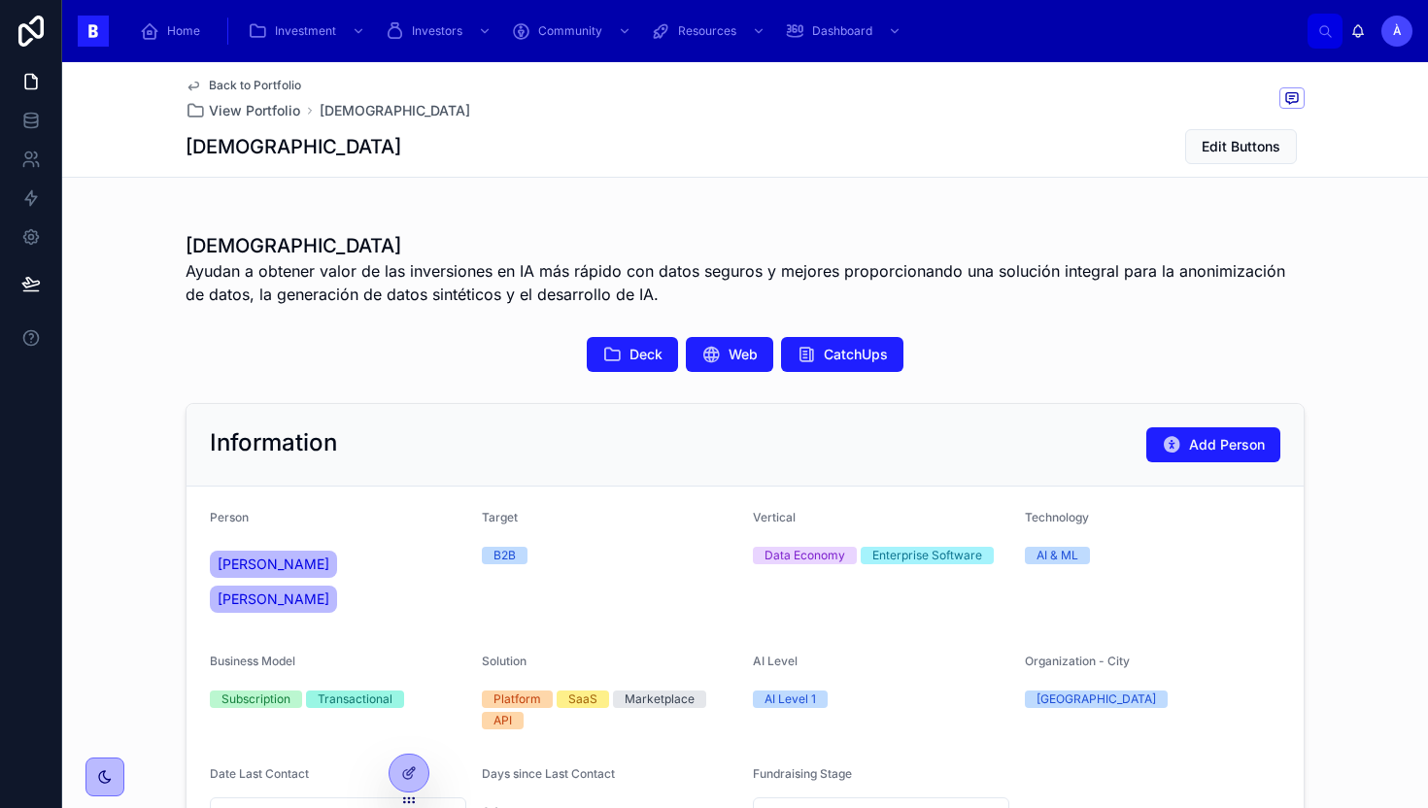
scroll to position [333, 0]
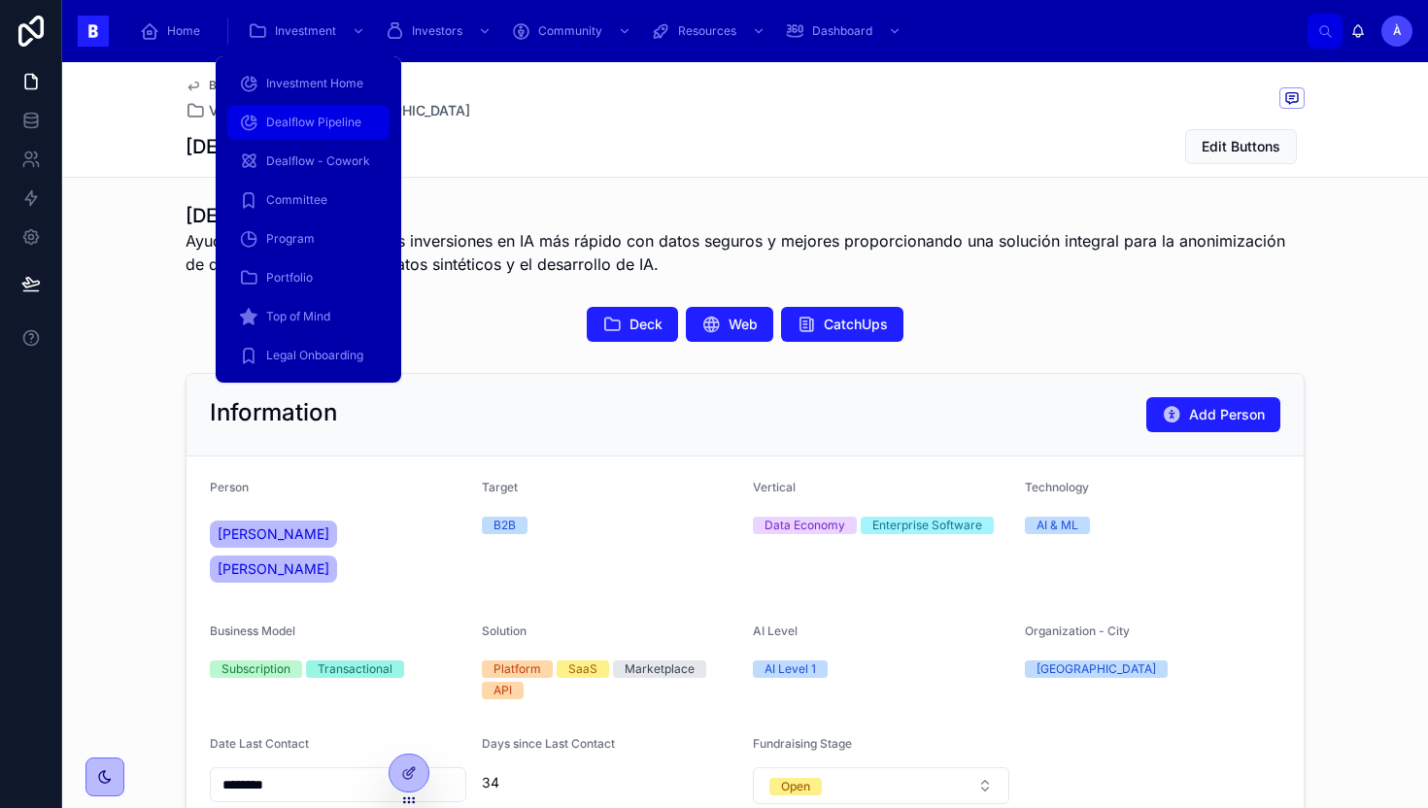
click at [271, 121] on span "Dealflow Pipeline" at bounding box center [313, 123] width 95 height 16
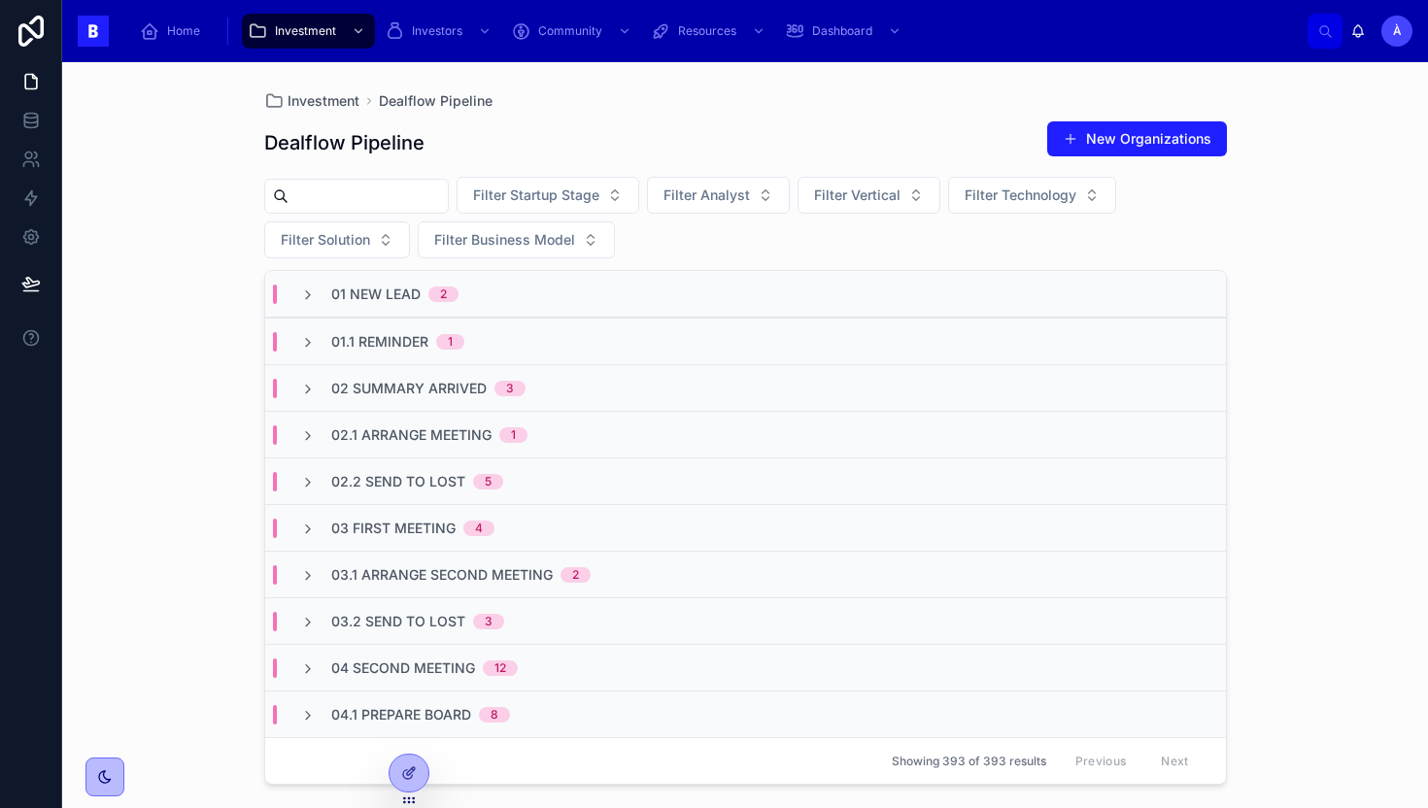
click at [439, 199] on input "text" at bounding box center [367, 196] width 159 height 27
type input "*****"
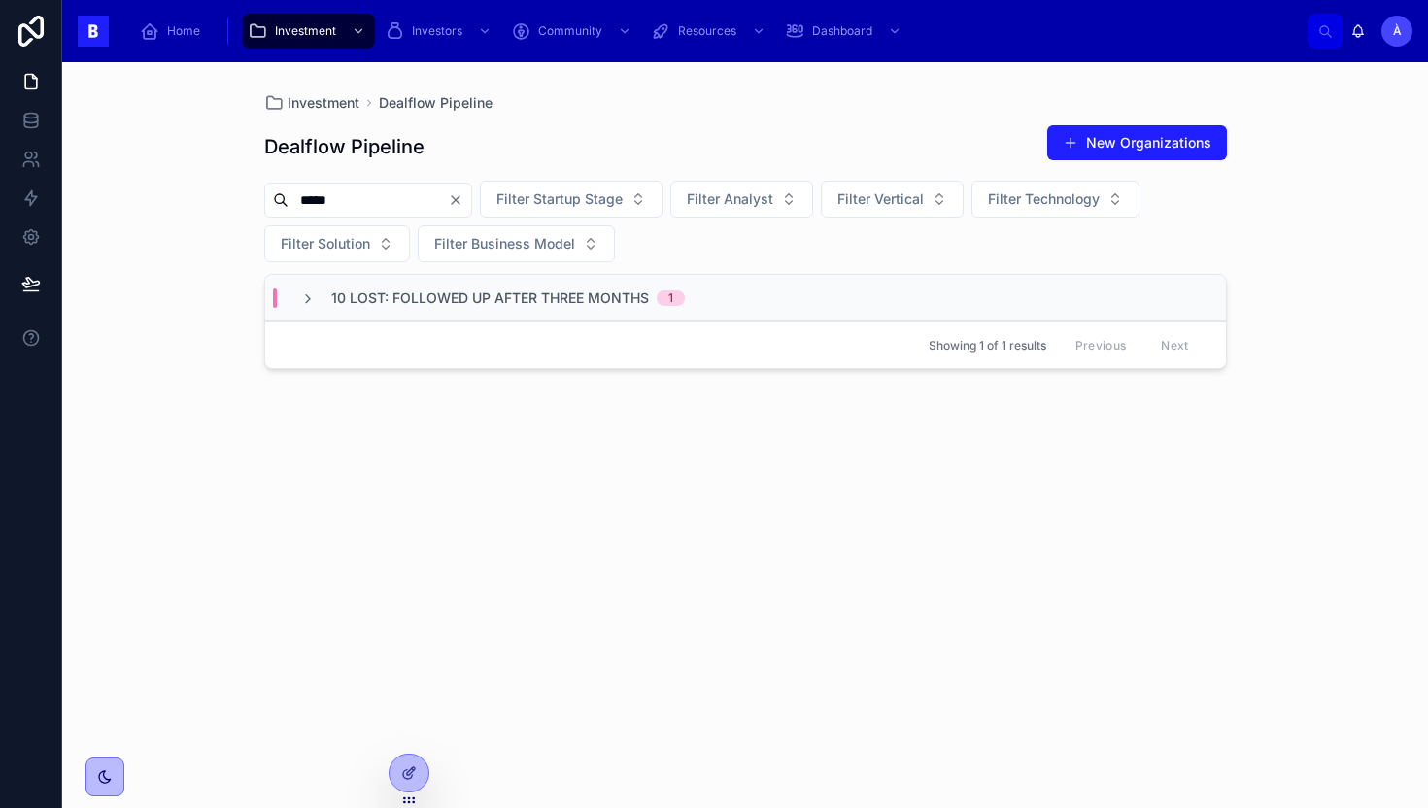
click at [435, 310] on div "10 Lost: Followed up after three months 1" at bounding box center [745, 298] width 961 height 47
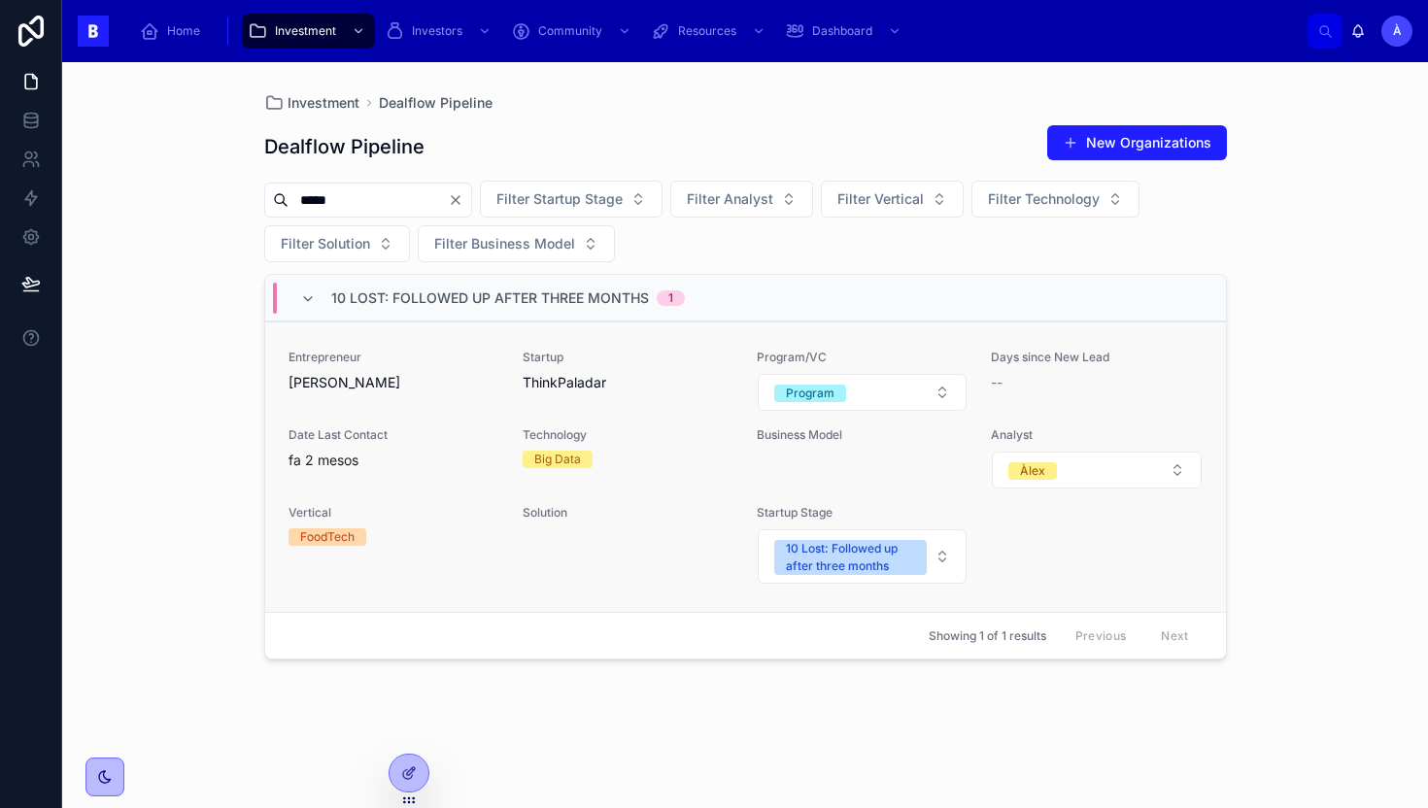
click at [424, 375] on span "[PERSON_NAME]" at bounding box center [393, 382] width 211 height 19
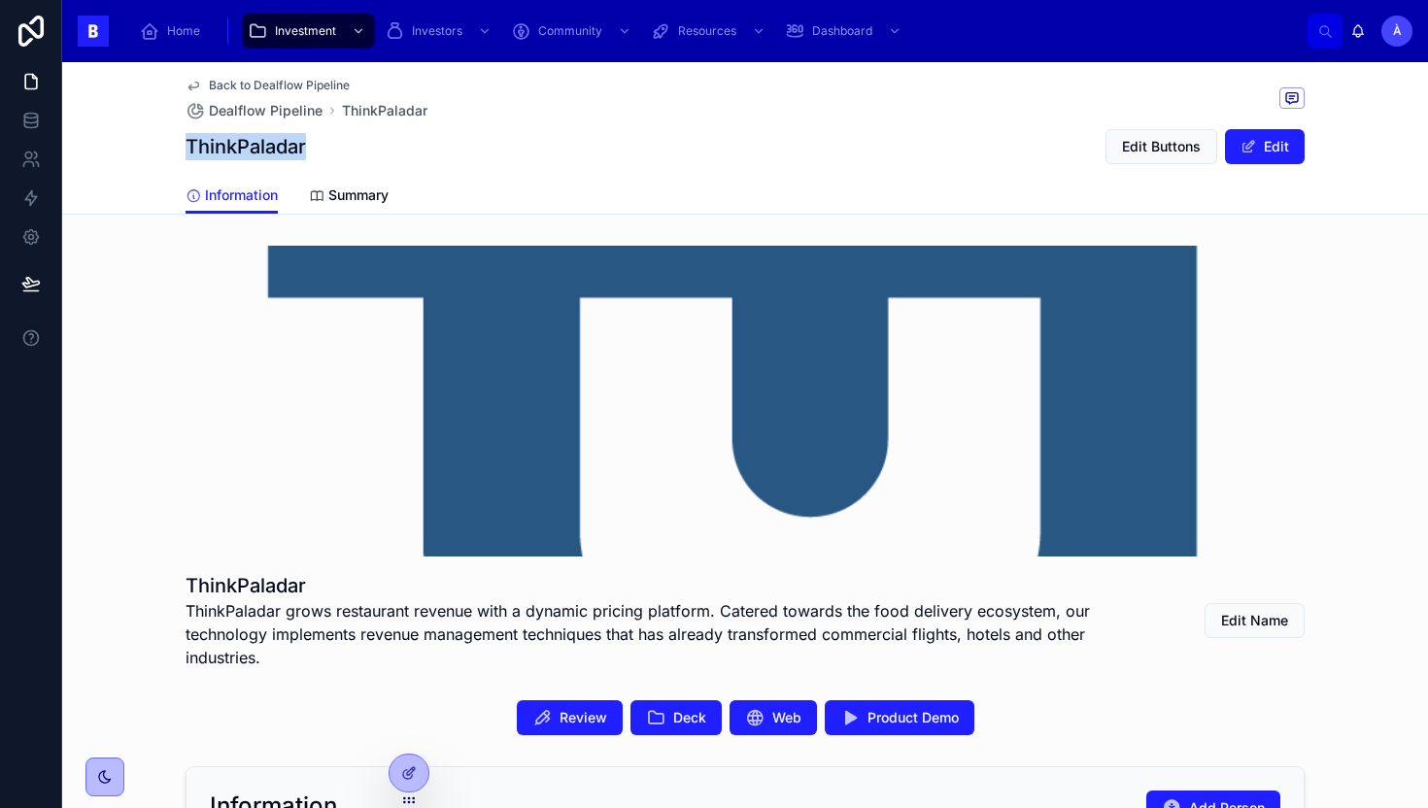
drag, startPoint x: 328, startPoint y: 141, endPoint x: 187, endPoint y: 145, distance: 140.9
click at [187, 145] on div "ThinkPaladar Edit Buttons Edit" at bounding box center [745, 146] width 1119 height 37
copy h1 "ThinkPaladar"
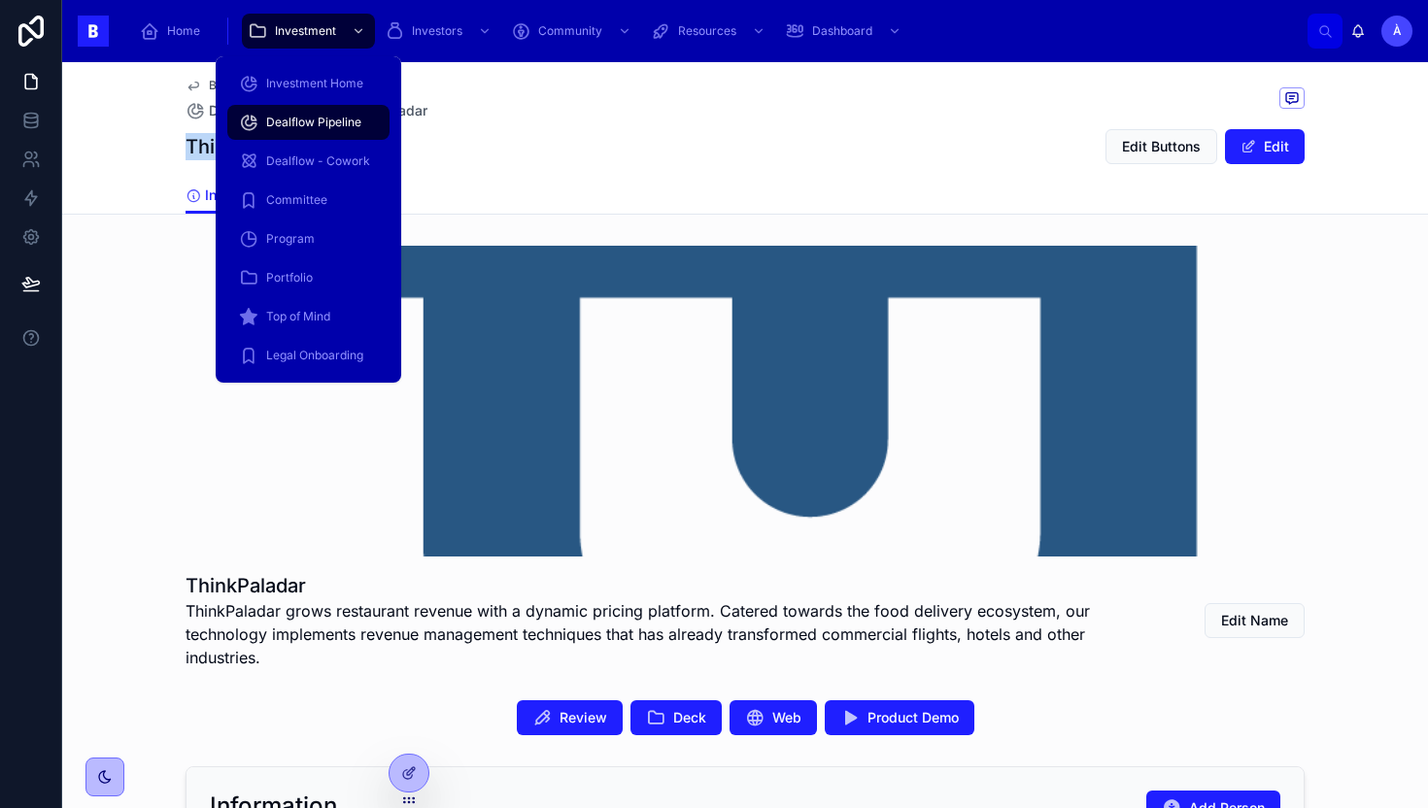
click at [313, 113] on div "Dealflow Pipeline" at bounding box center [308, 122] width 139 height 31
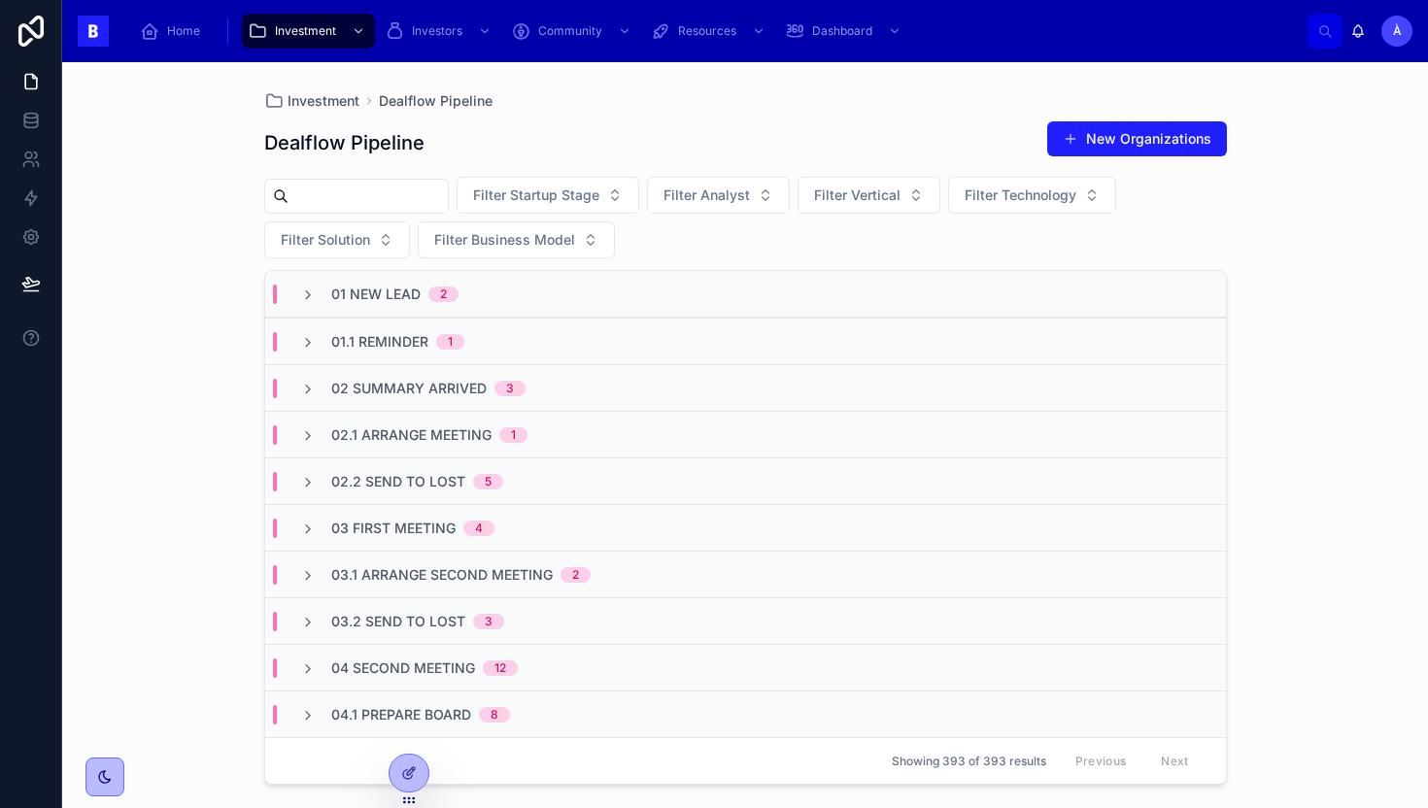
click at [413, 388] on span "02 Summary Arrived" at bounding box center [408, 388] width 155 height 19
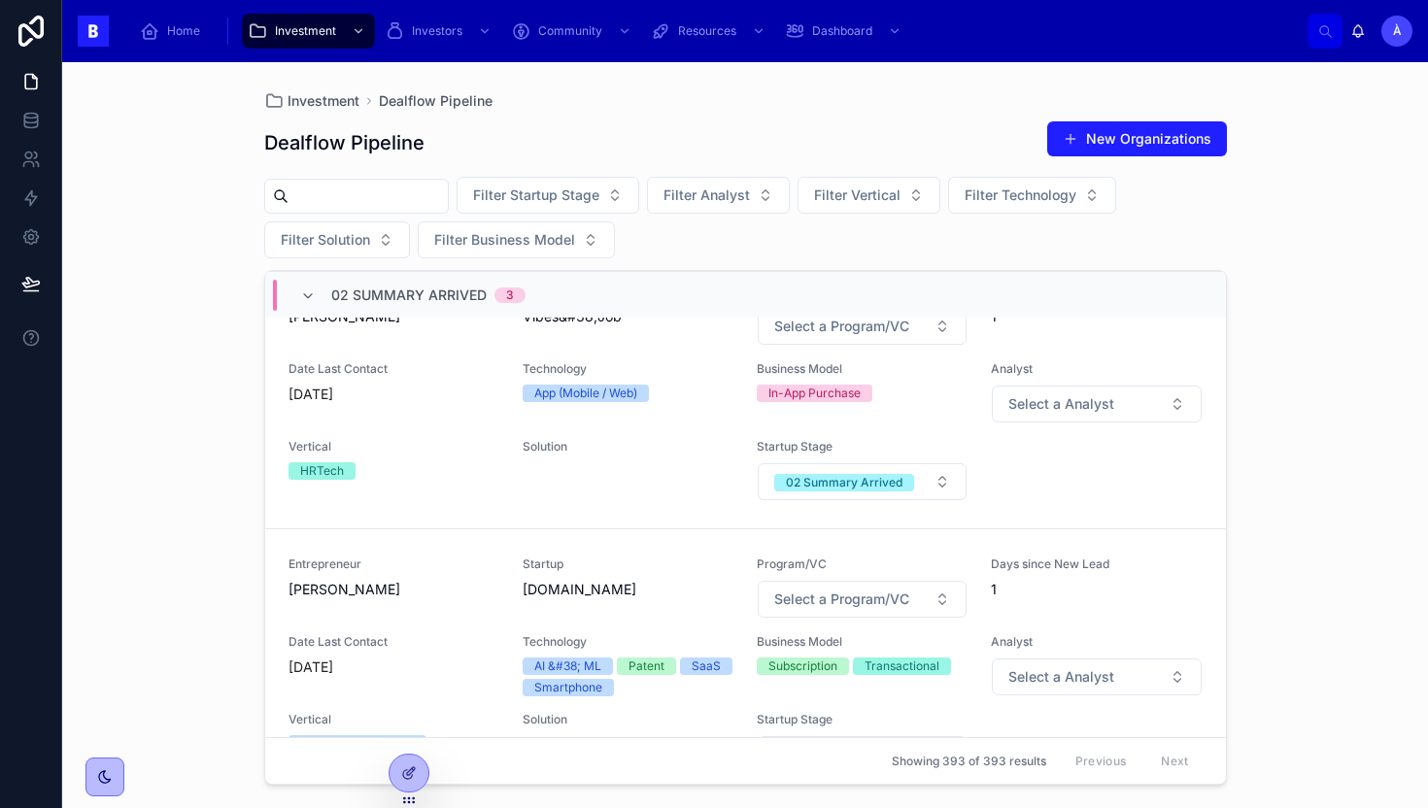
scroll to position [434, 0]
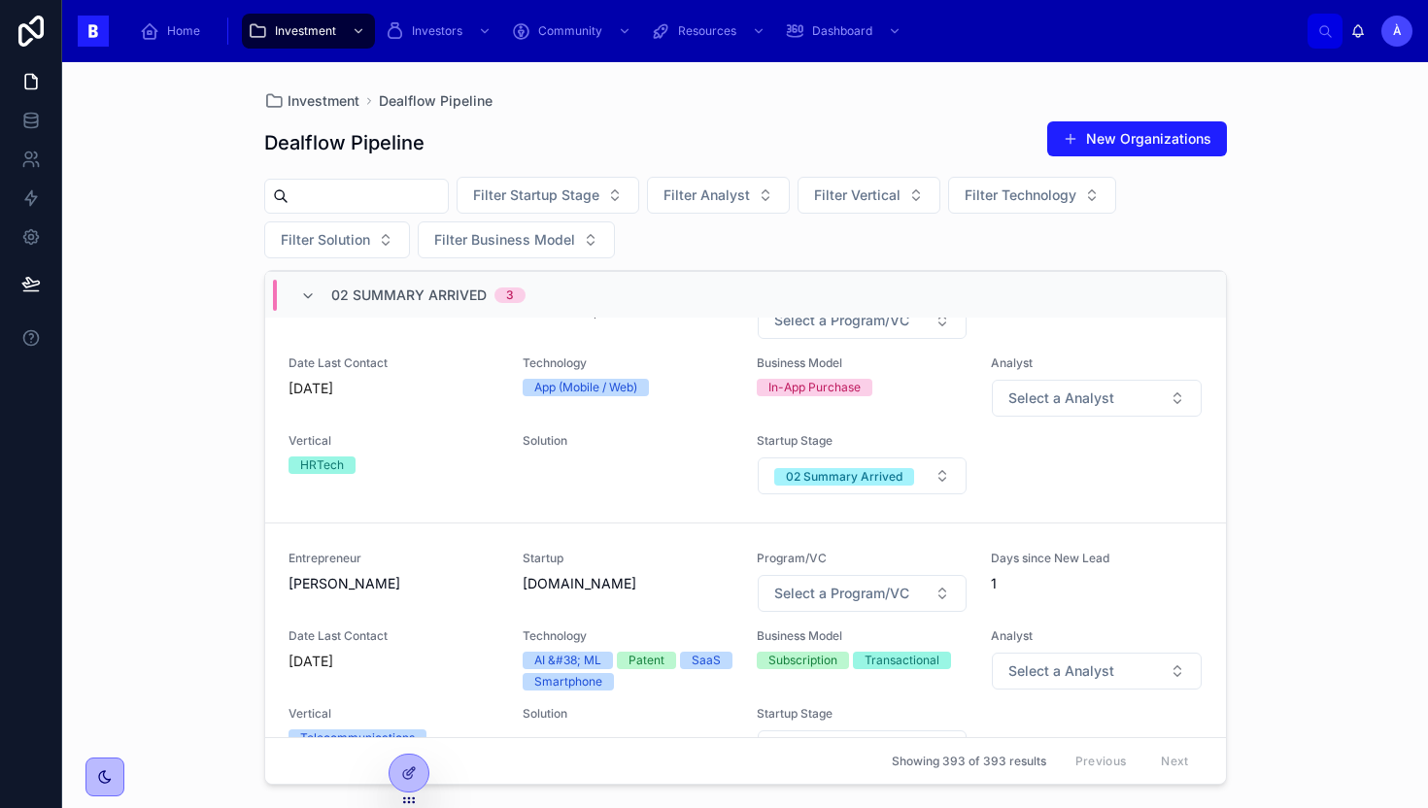
click at [396, 296] on span "02 Summary Arrived" at bounding box center [408, 295] width 155 height 19
